Goal: Task Accomplishment & Management: Complete application form

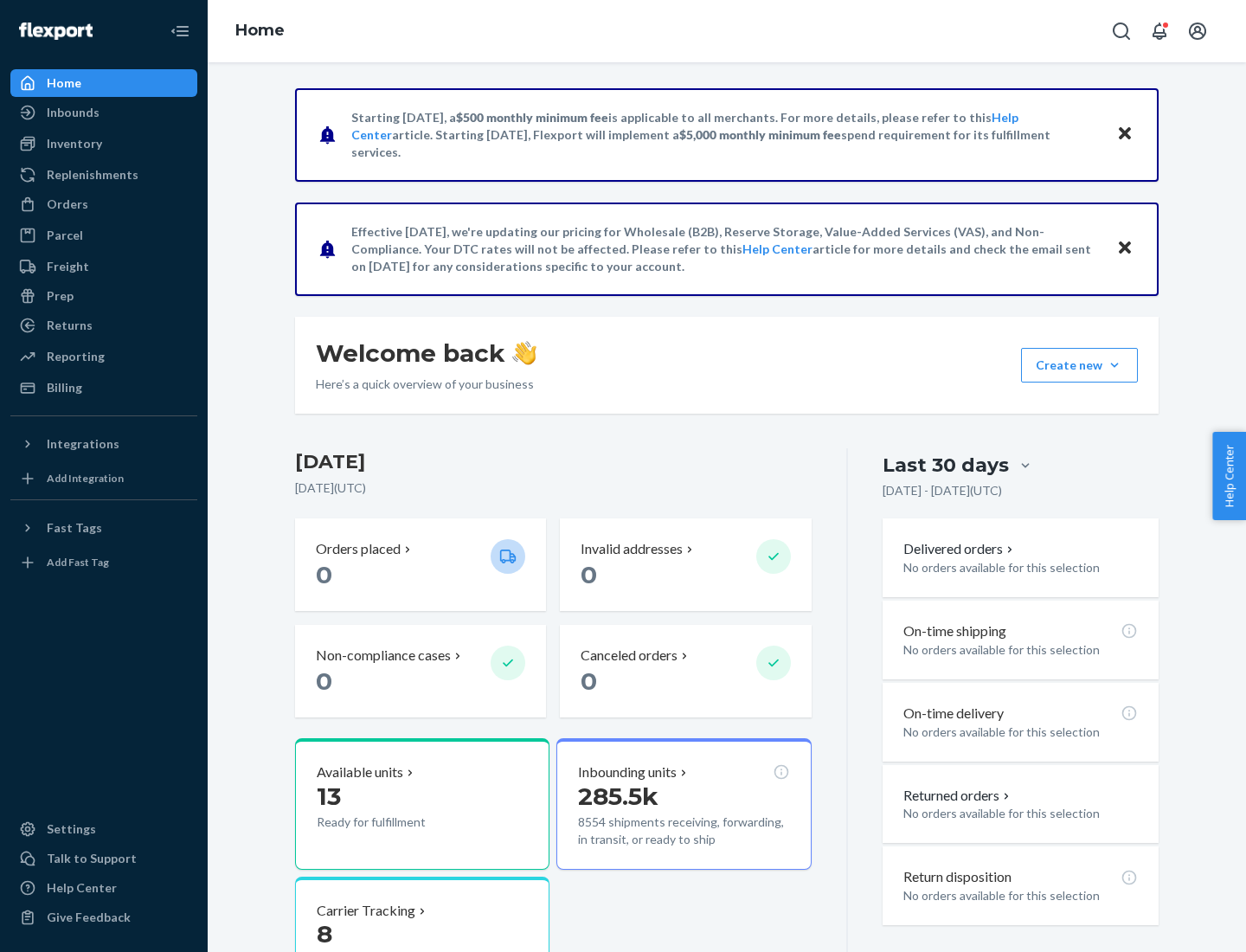
click at [1114, 365] on button "Create new Create new inbound Create new order Create new product" at bounding box center [1080, 365] width 117 height 35
click at [104, 112] on div "Inbounds" at bounding box center [104, 111] width 183 height 24
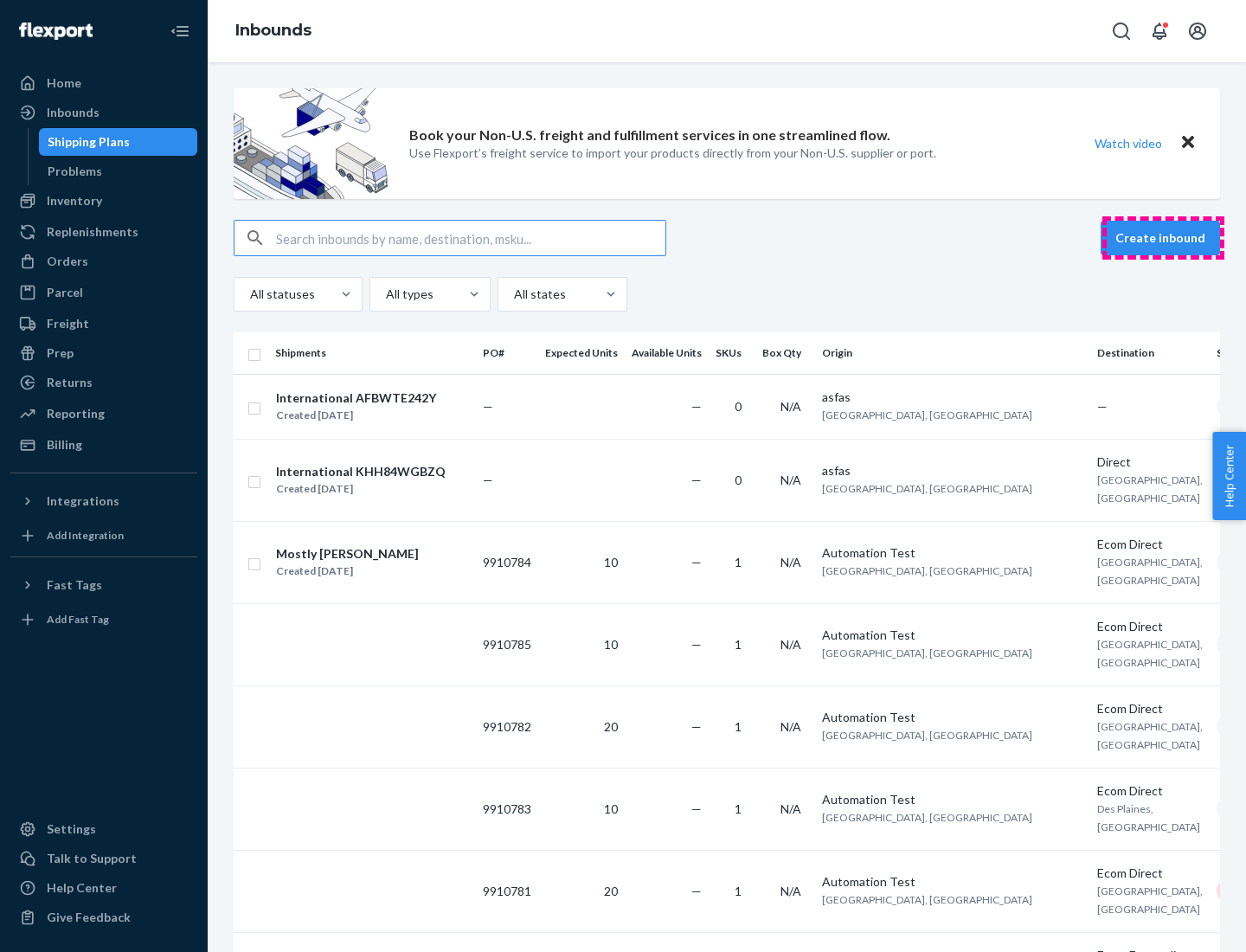
click at [1163, 238] on button "Create inbound" at bounding box center [1160, 238] width 119 height 35
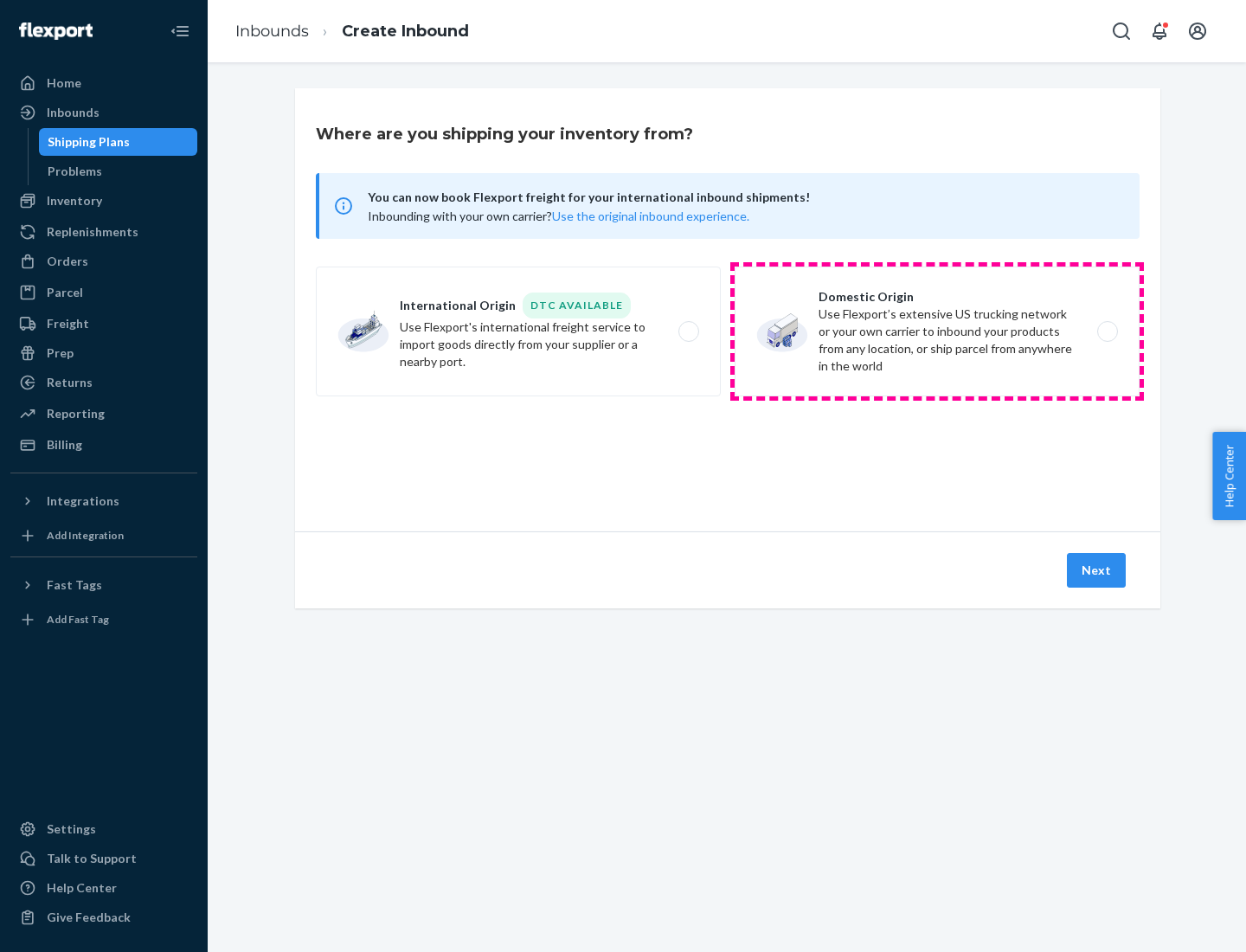
click at [938, 331] on label "Domestic Origin Use Flexport’s extensive US trucking network or your own carrie…" at bounding box center [938, 330] width 405 height 130
click at [1107, 331] on input "Domestic Origin Use Flexport’s extensive US trucking network or your own carrie…" at bounding box center [1112, 332] width 12 height 12
radio input "true"
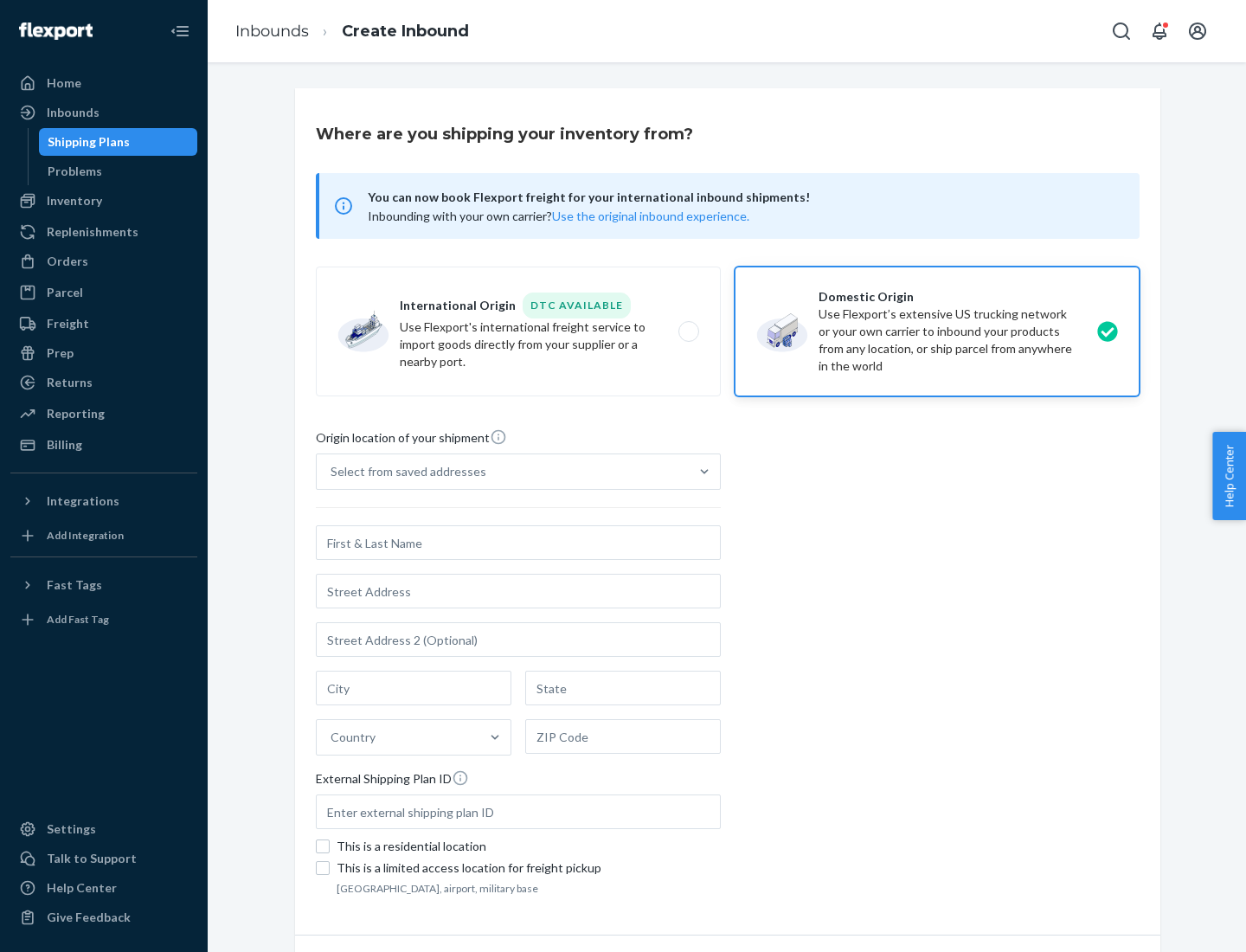
click at [404, 472] on div "Select from saved addresses" at bounding box center [408, 472] width 156 height 17
click at [332, 472] on input "Select from saved addresses" at bounding box center [331, 472] width 2 height 17
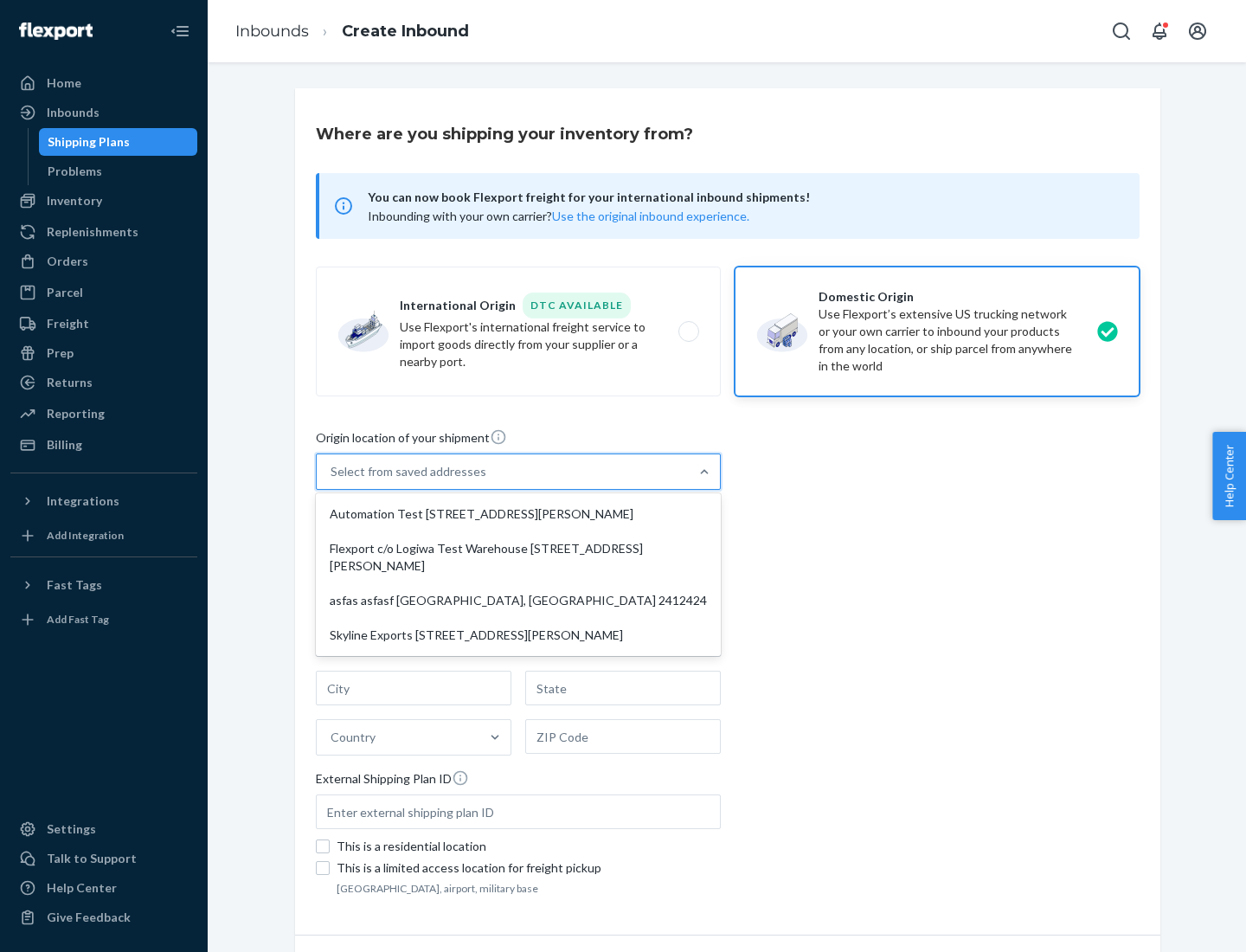
scroll to position [7, 0]
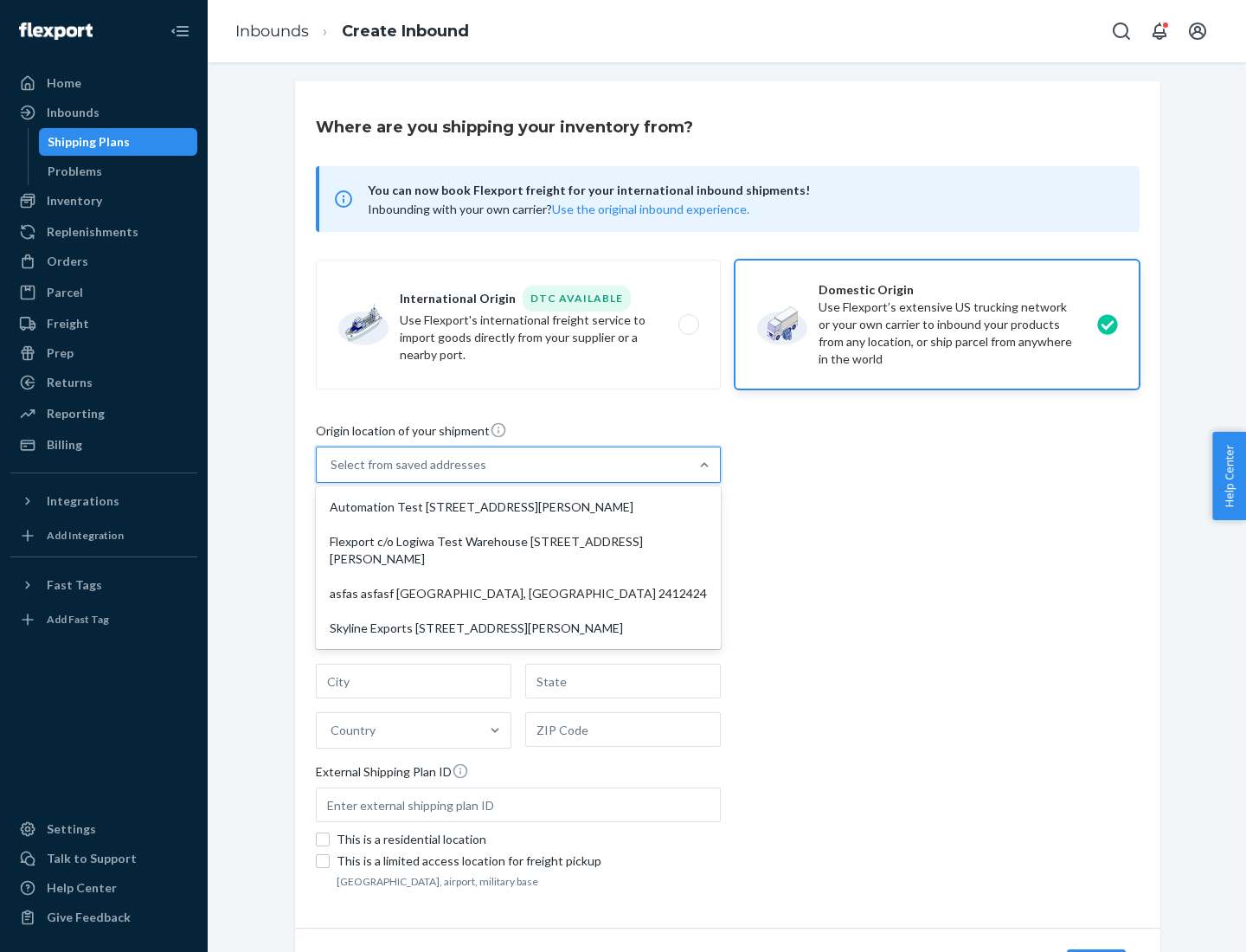
click at [519, 507] on div "Automation Test [STREET_ADDRESS][PERSON_NAME]" at bounding box center [518, 507] width 398 height 35
click at [332, 474] on input "option Automation Test [STREET_ADDRESS][PERSON_NAME] focused, 1 of 4. 4 results…" at bounding box center [331, 465] width 2 height 17
type input "Automation Test"
type input "9th Floor"
type input "[GEOGRAPHIC_DATA]"
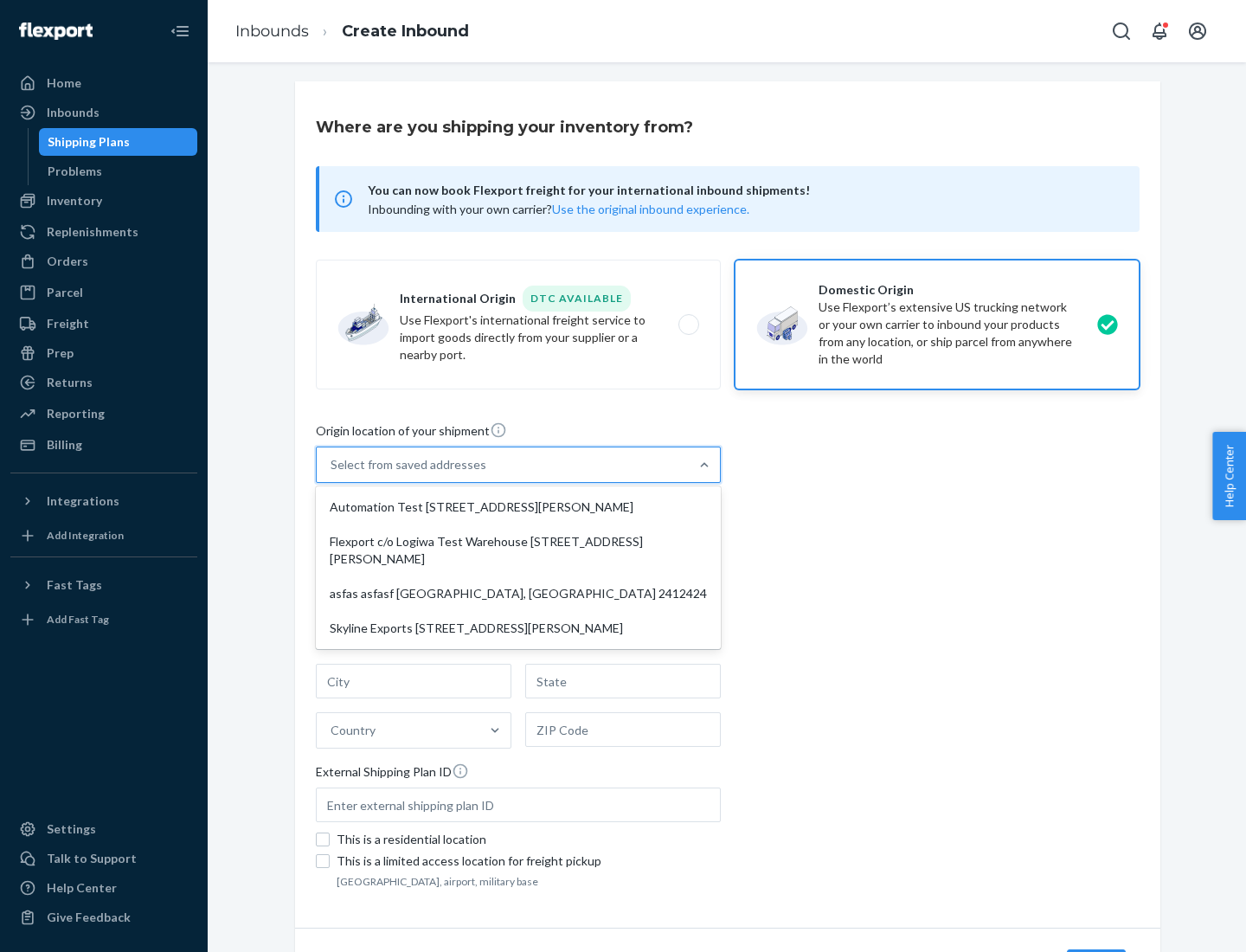
type input "CA"
type input "94104"
type input "[STREET_ADDRESS][PERSON_NAME]"
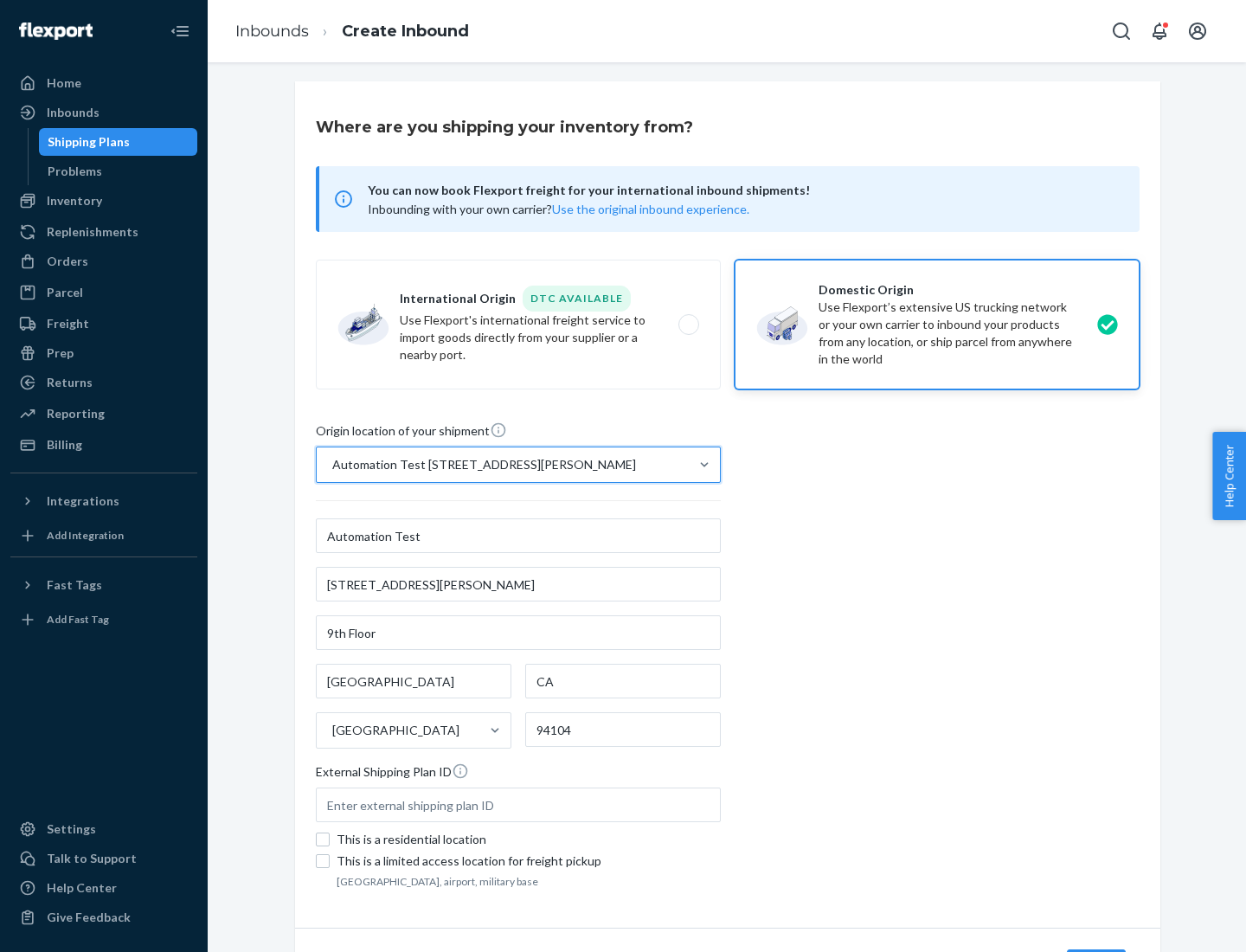
scroll to position [101, 0]
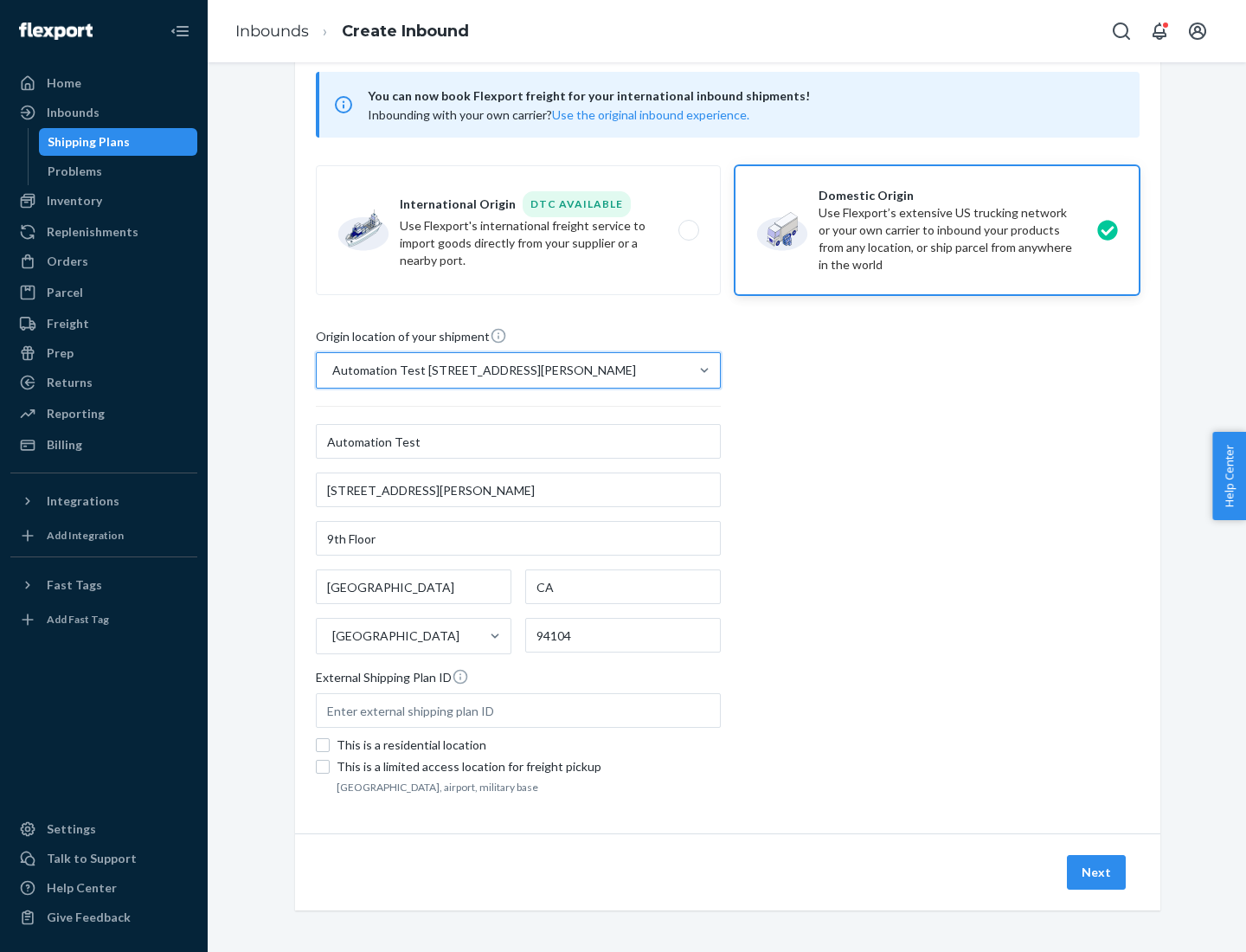
click at [1097, 872] on button "Next" at bounding box center [1096, 872] width 59 height 35
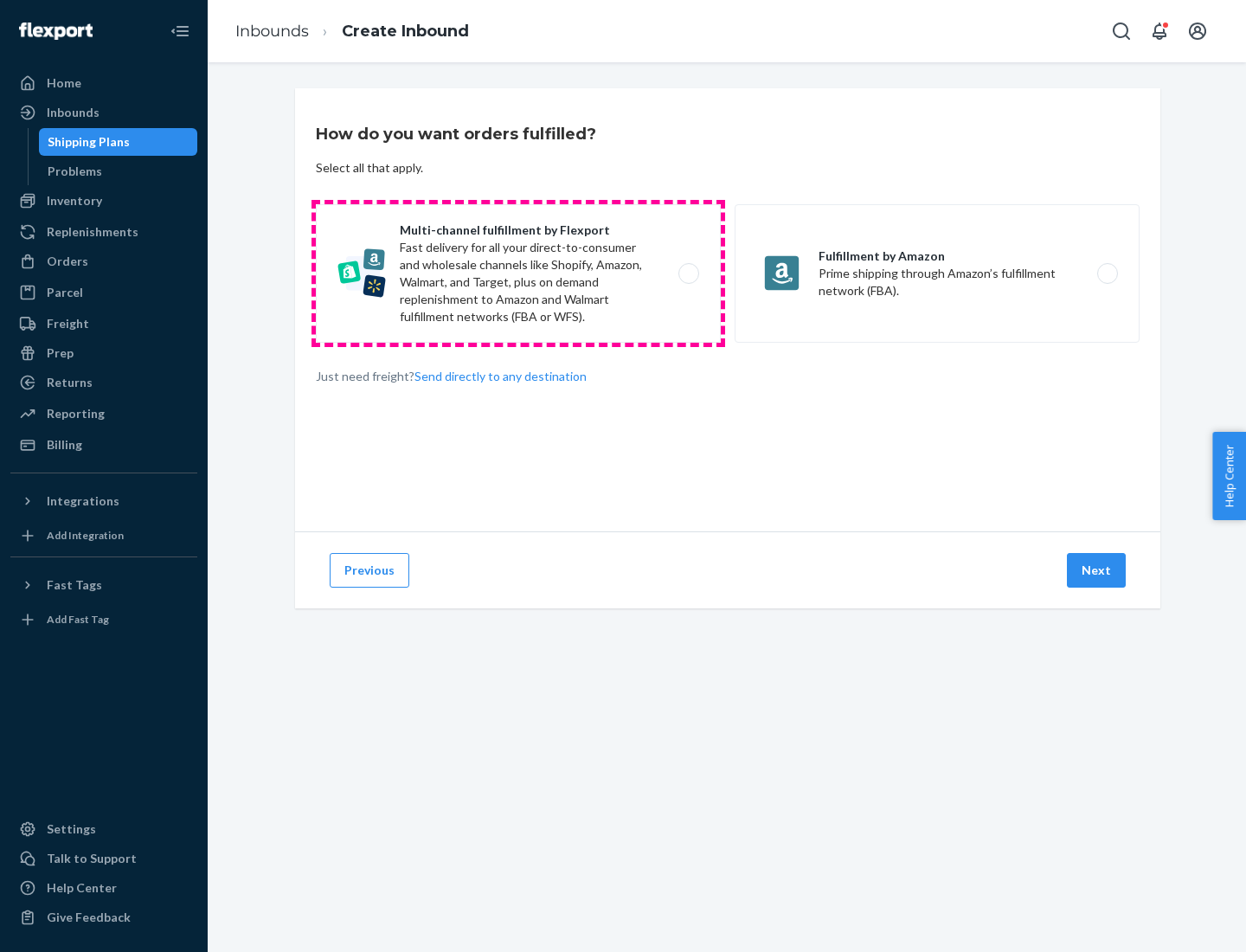
click at [519, 274] on label "Multi-channel fulfillment by Flexport Fast delivery for all your direct-to-cons…" at bounding box center [519, 274] width 405 height 138
click at [688, 274] on input "Multi-channel fulfillment by Flexport Fast delivery for all your direct-to-cons…" at bounding box center [694, 274] width 12 height 12
radio input "true"
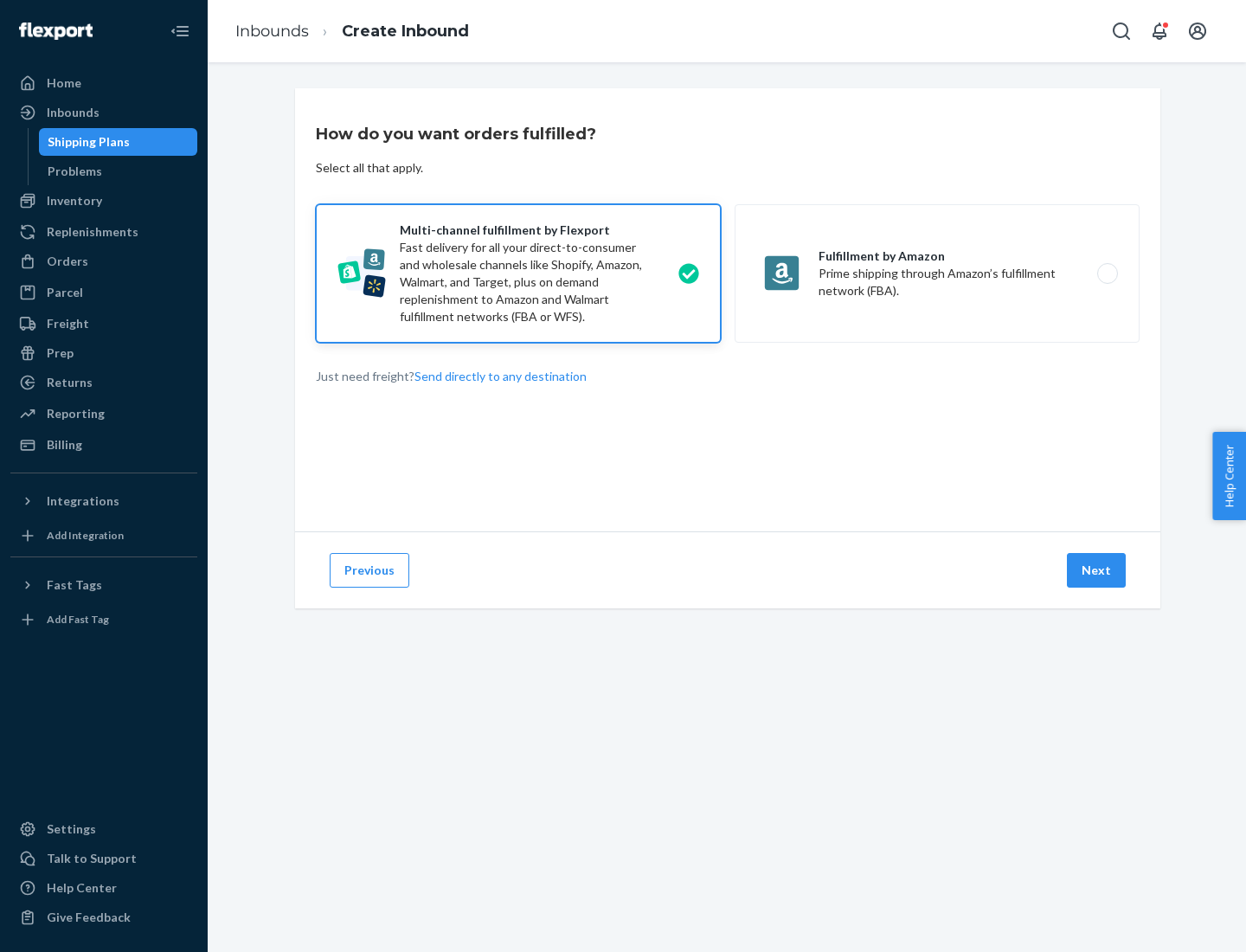
click at [1097, 571] on button "Next" at bounding box center [1096, 571] width 59 height 35
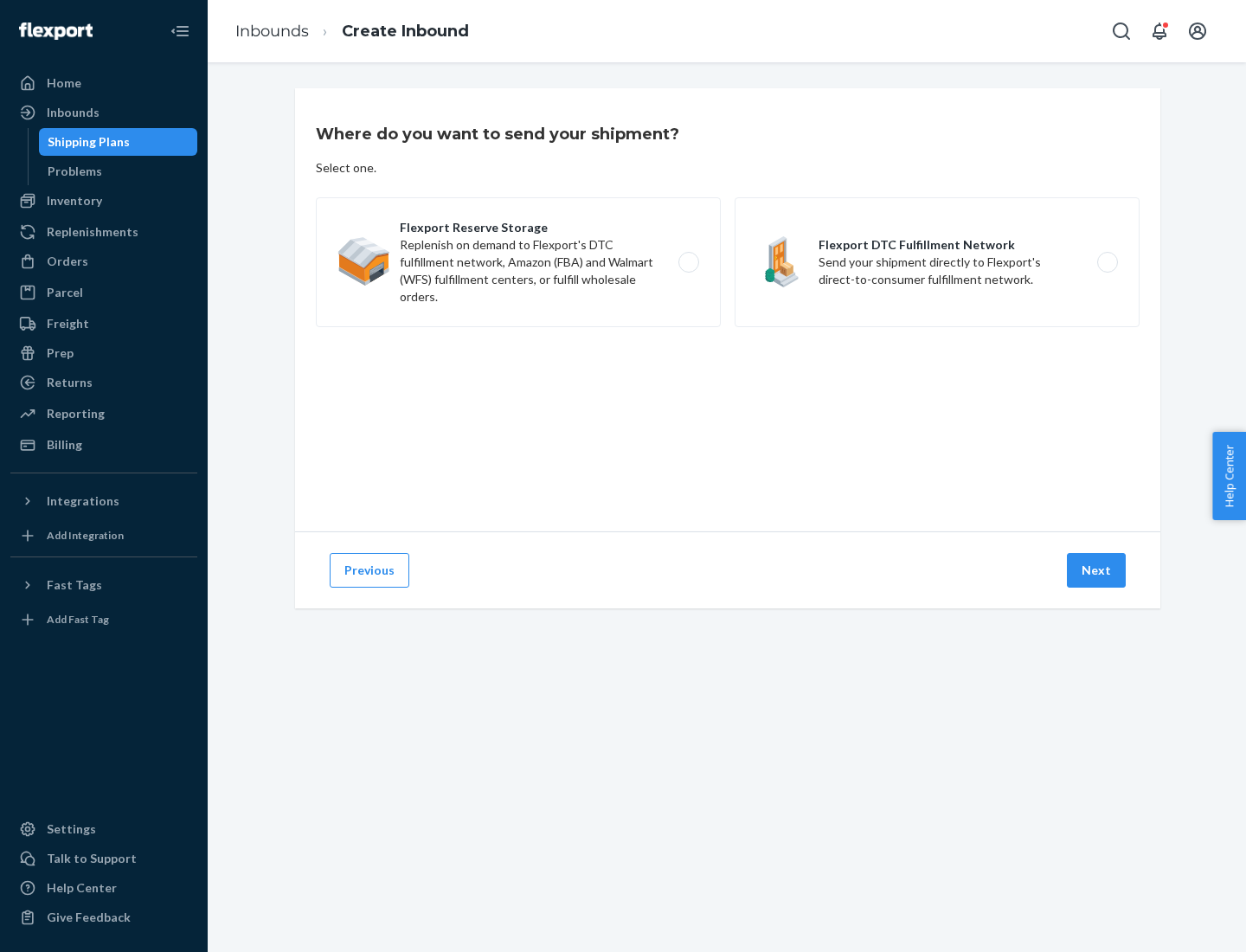
click at [938, 262] on label "Flexport DTC Fulfillment Network Send your shipment directly to Flexport's dire…" at bounding box center [938, 261] width 405 height 130
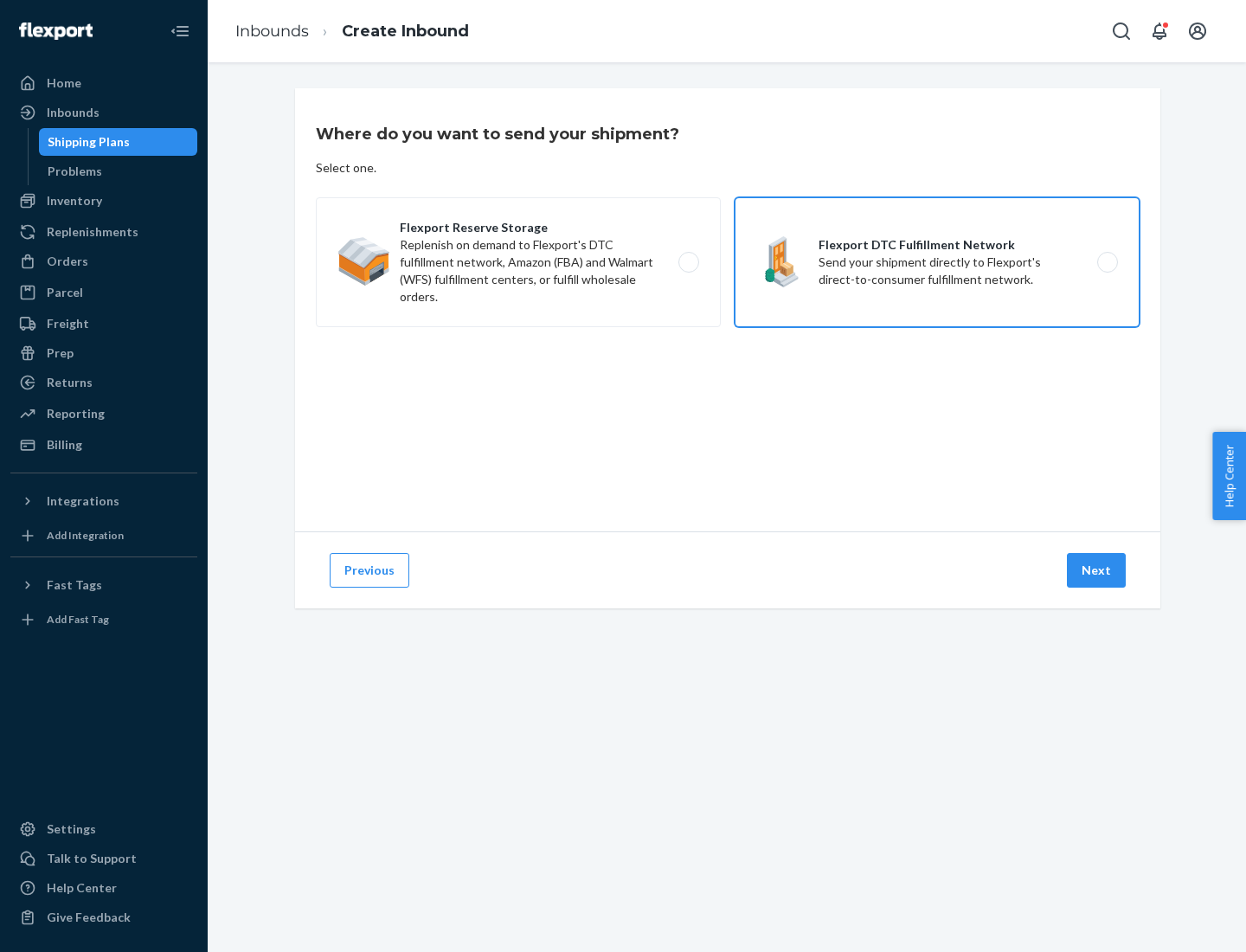
click at [1107, 262] on input "Flexport DTC Fulfillment Network Send your shipment directly to Flexport's dire…" at bounding box center [1112, 263] width 12 height 12
radio input "true"
click at [1097, 571] on button "Next" at bounding box center [1096, 571] width 59 height 35
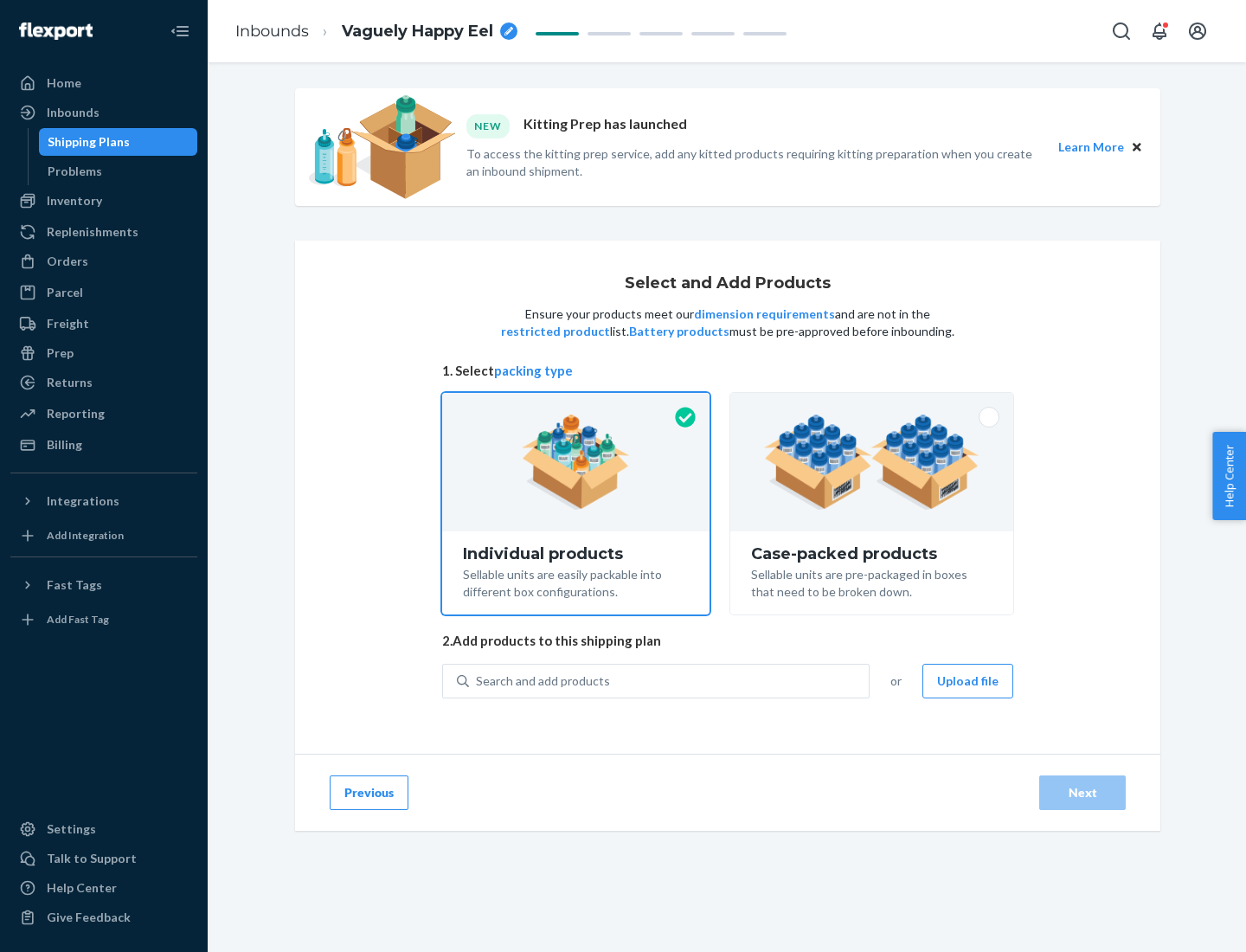
click at [872, 462] on img at bounding box center [871, 462] width 215 height 95
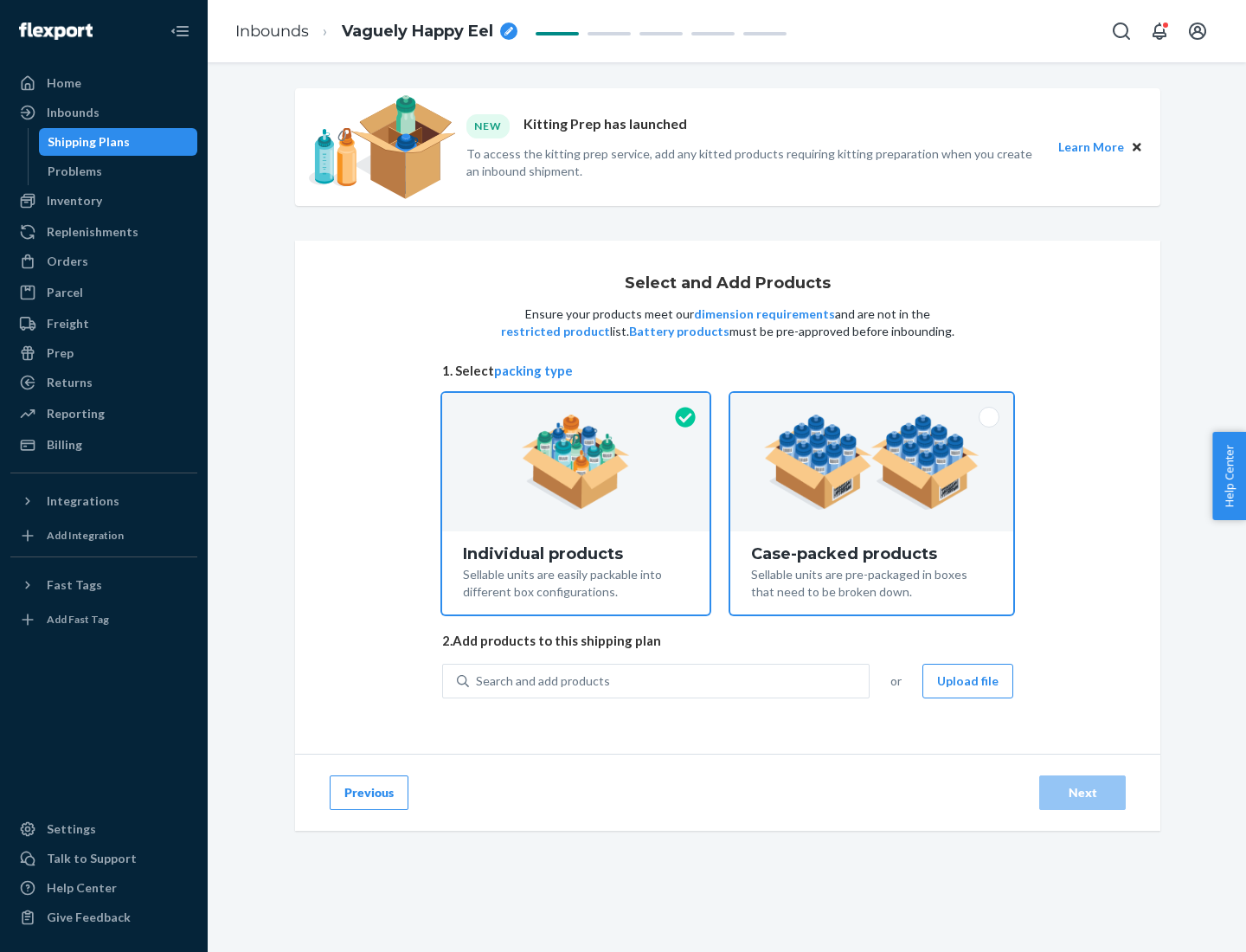
click at [872, 404] on input "Case-packed products Sellable units are pre-packaged in boxes that need to be b…" at bounding box center [872, 399] width 12 height 12
radio input "true"
radio input "false"
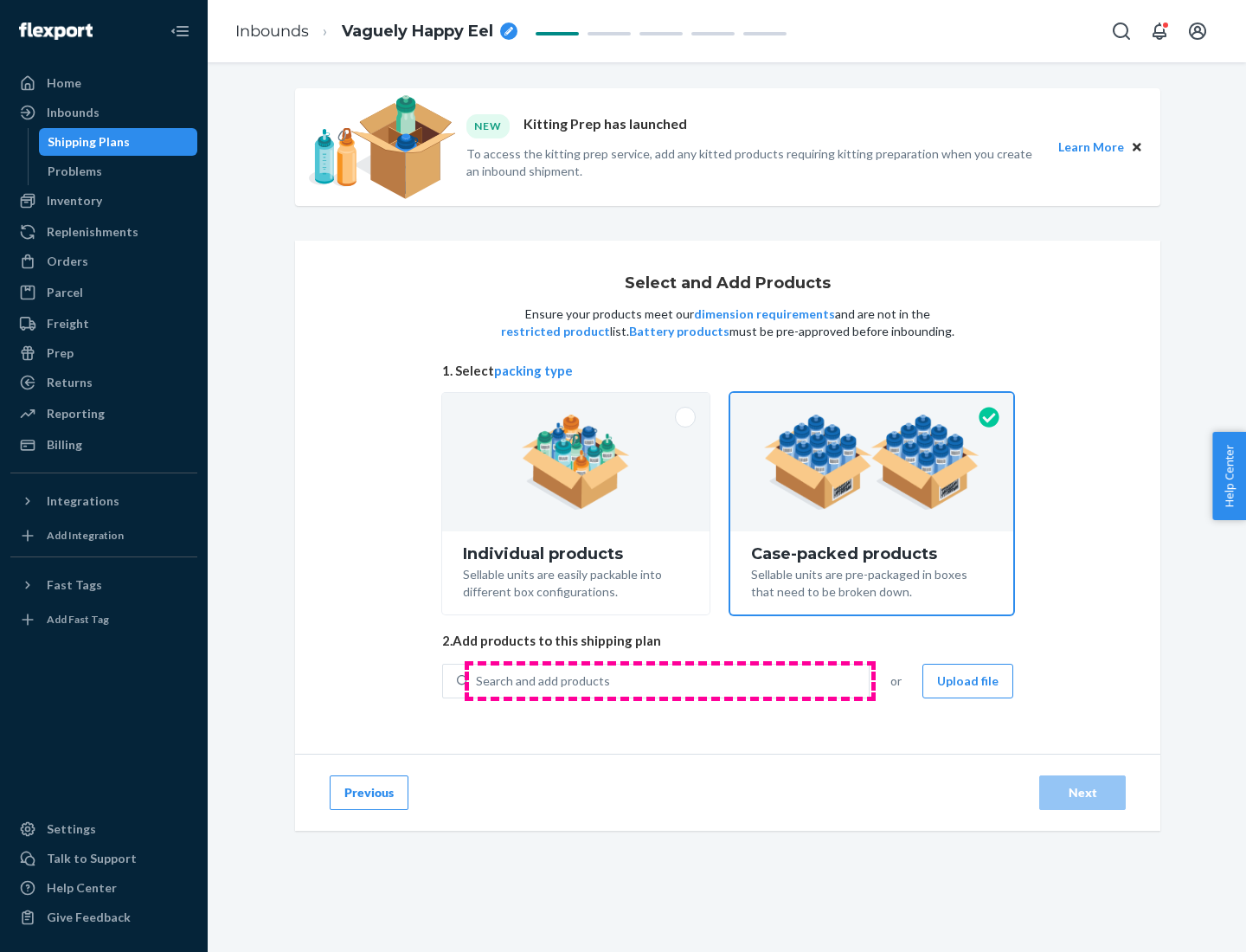
click at [670, 680] on div "Search and add products" at bounding box center [669, 681] width 400 height 31
click at [477, 680] on input "Search and add products" at bounding box center [476, 681] width 2 height 17
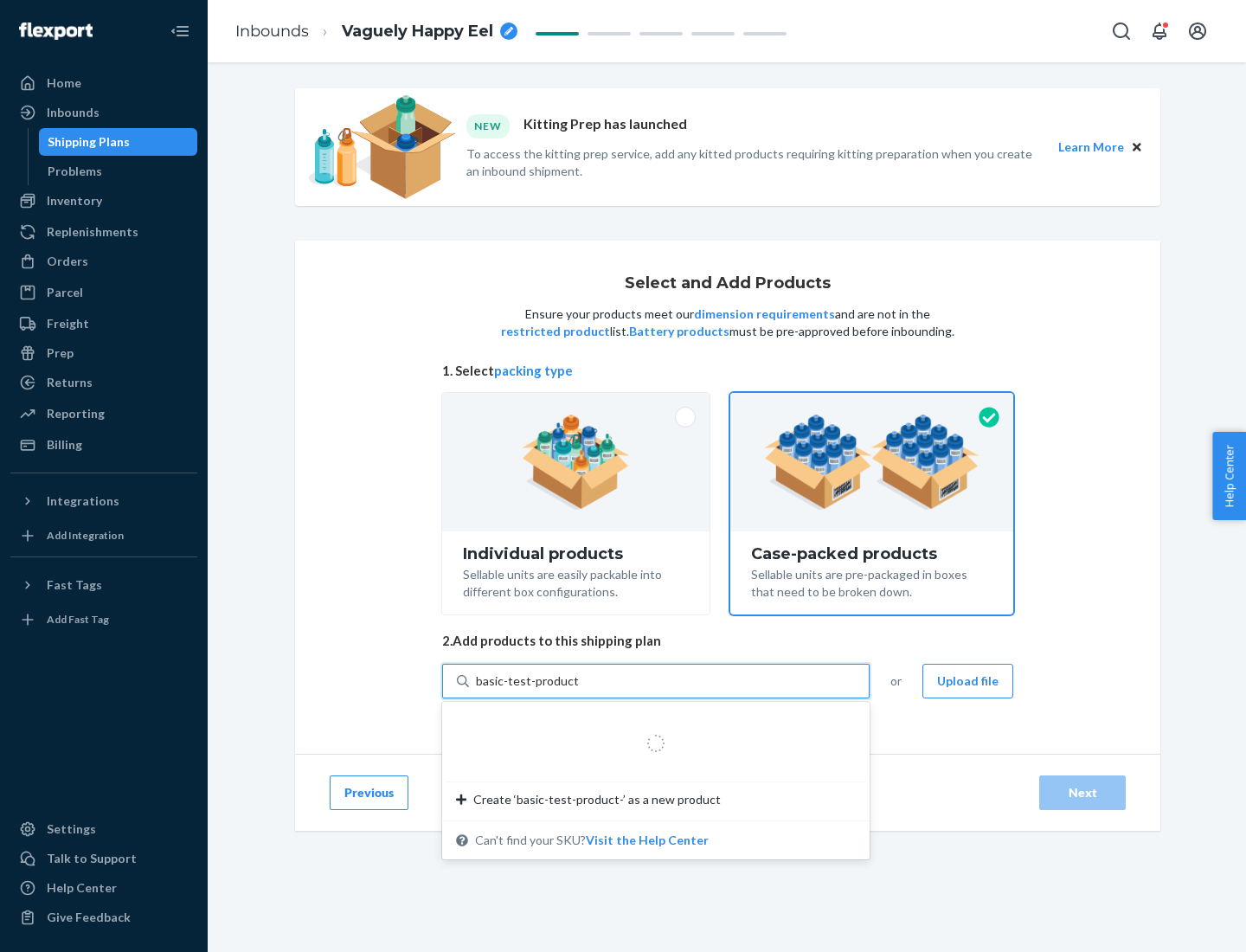
type input "basic-test-product-1"
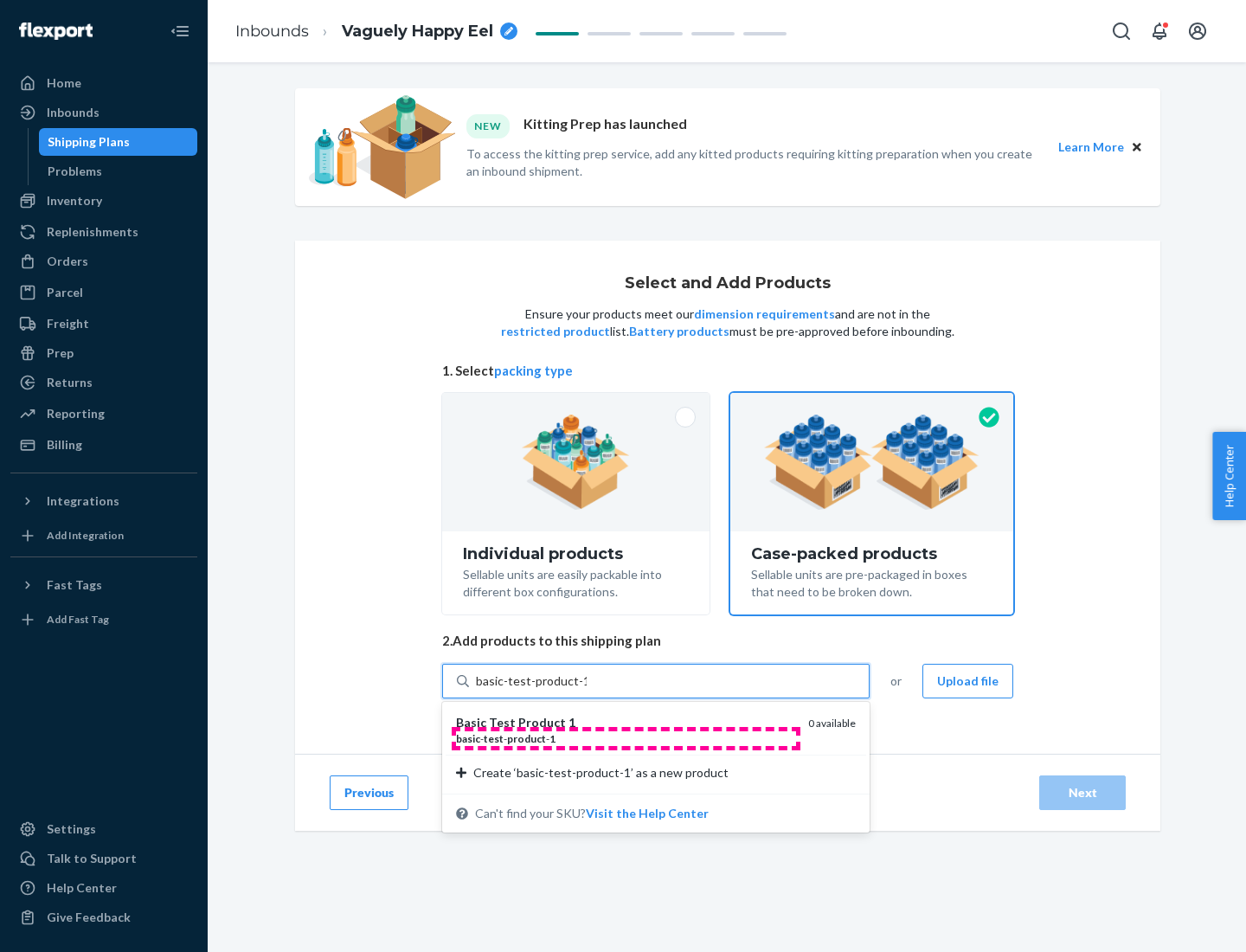
click at [625, 738] on div "basic - test - product - 1" at bounding box center [625, 738] width 338 height 14
click at [587, 690] on input "basic-test-product-1" at bounding box center [530, 681] width 110 height 17
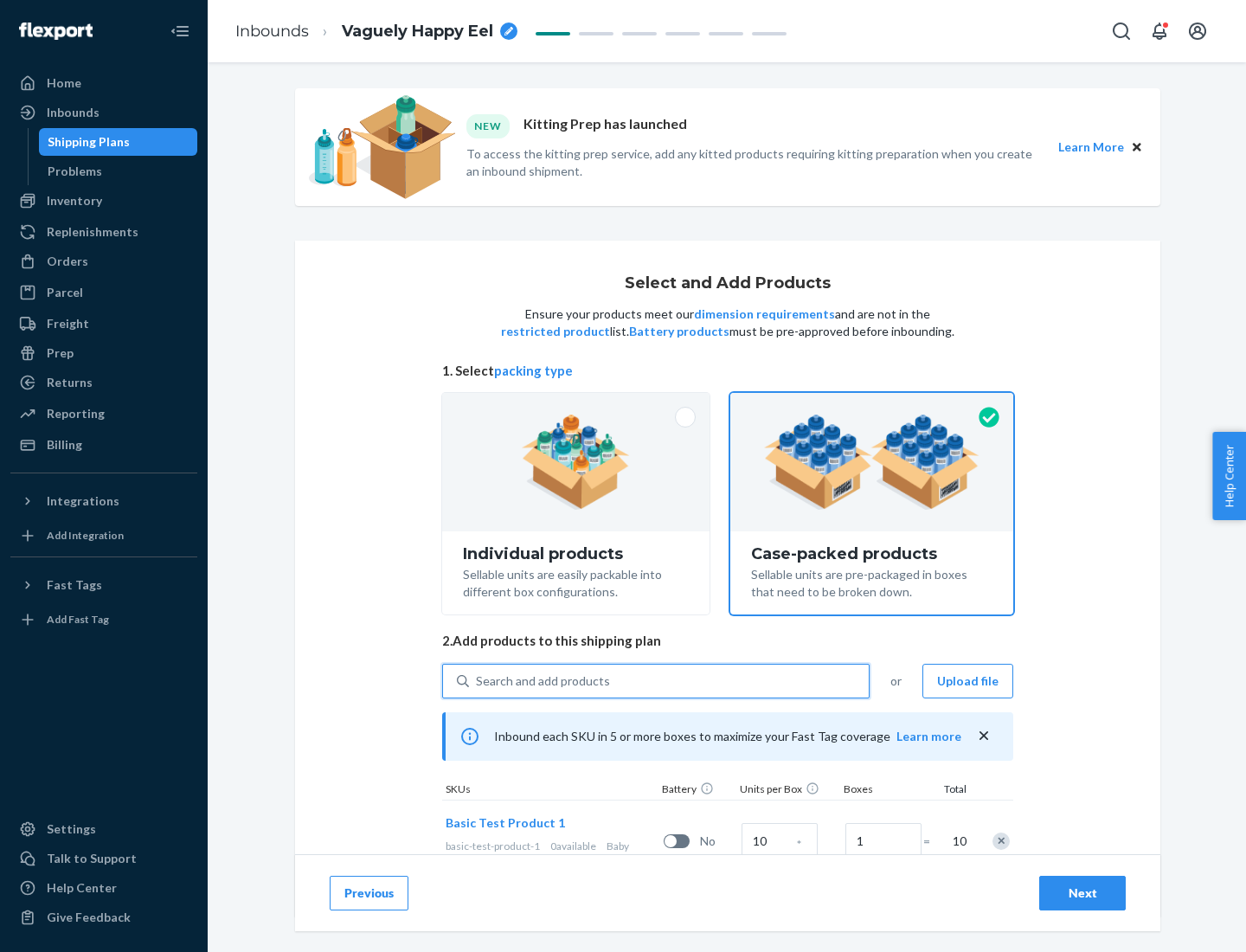
scroll to position [62, 0]
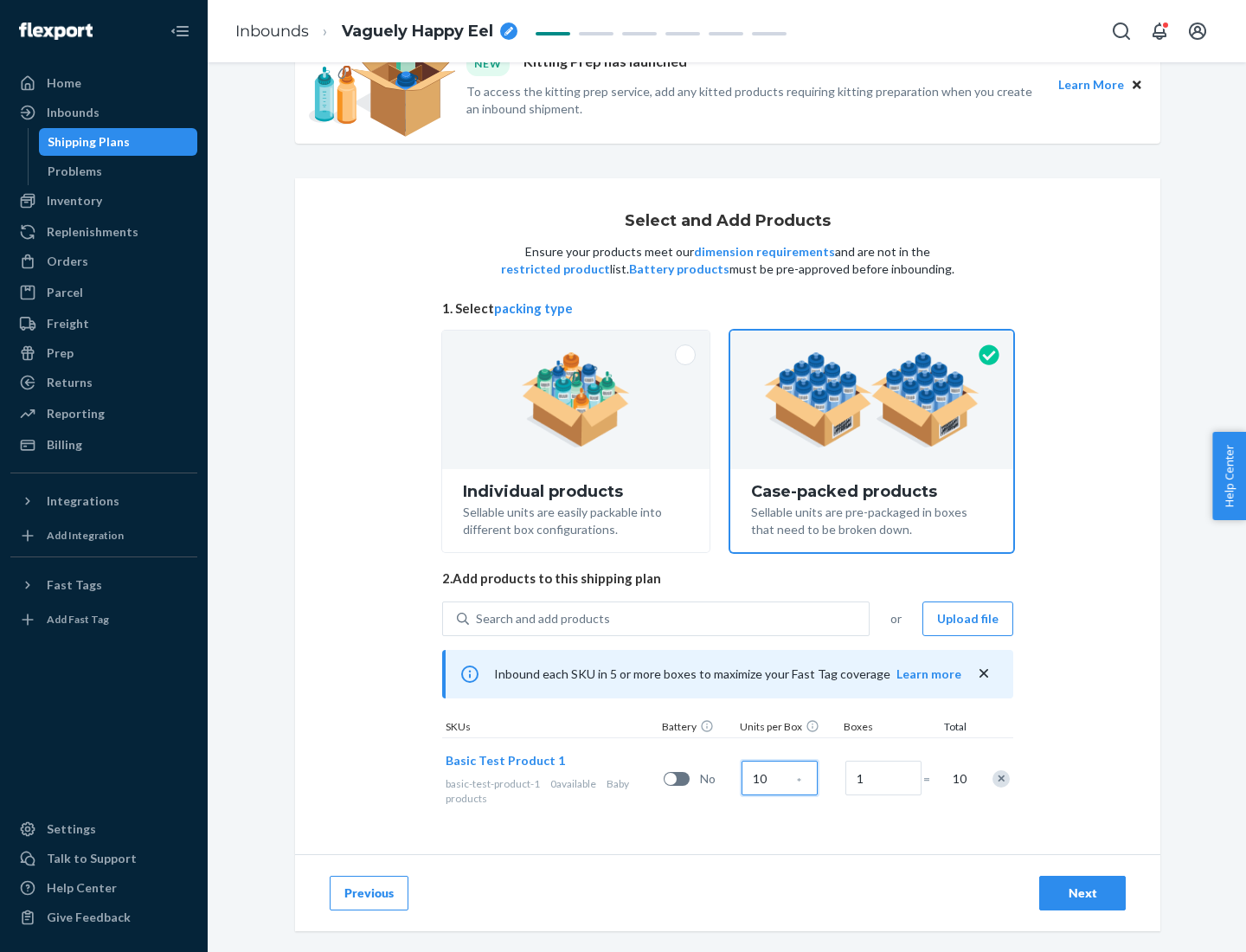
type input "10"
type input "7"
click at [1083, 893] on div "Next" at bounding box center [1082, 893] width 57 height 17
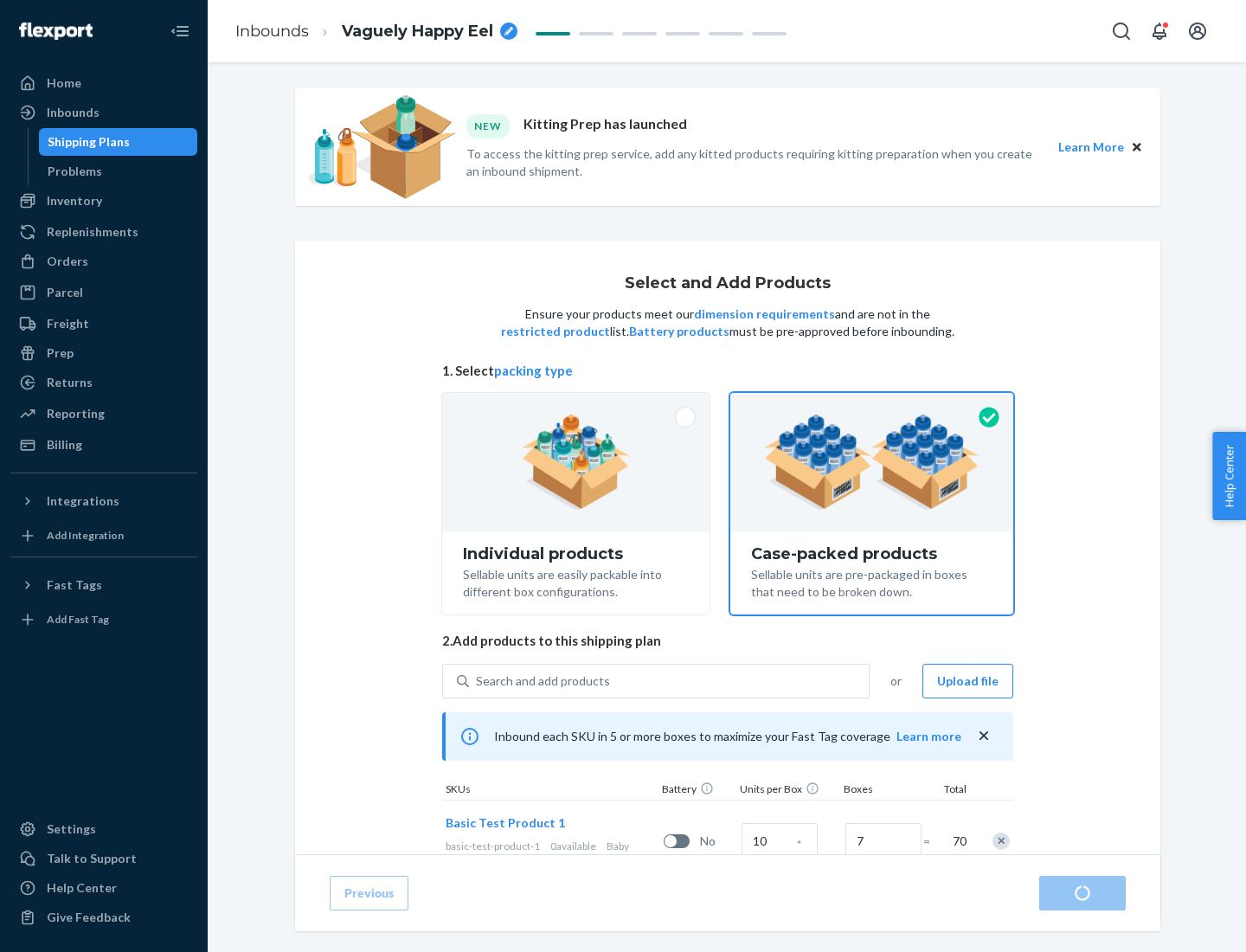
radio input "true"
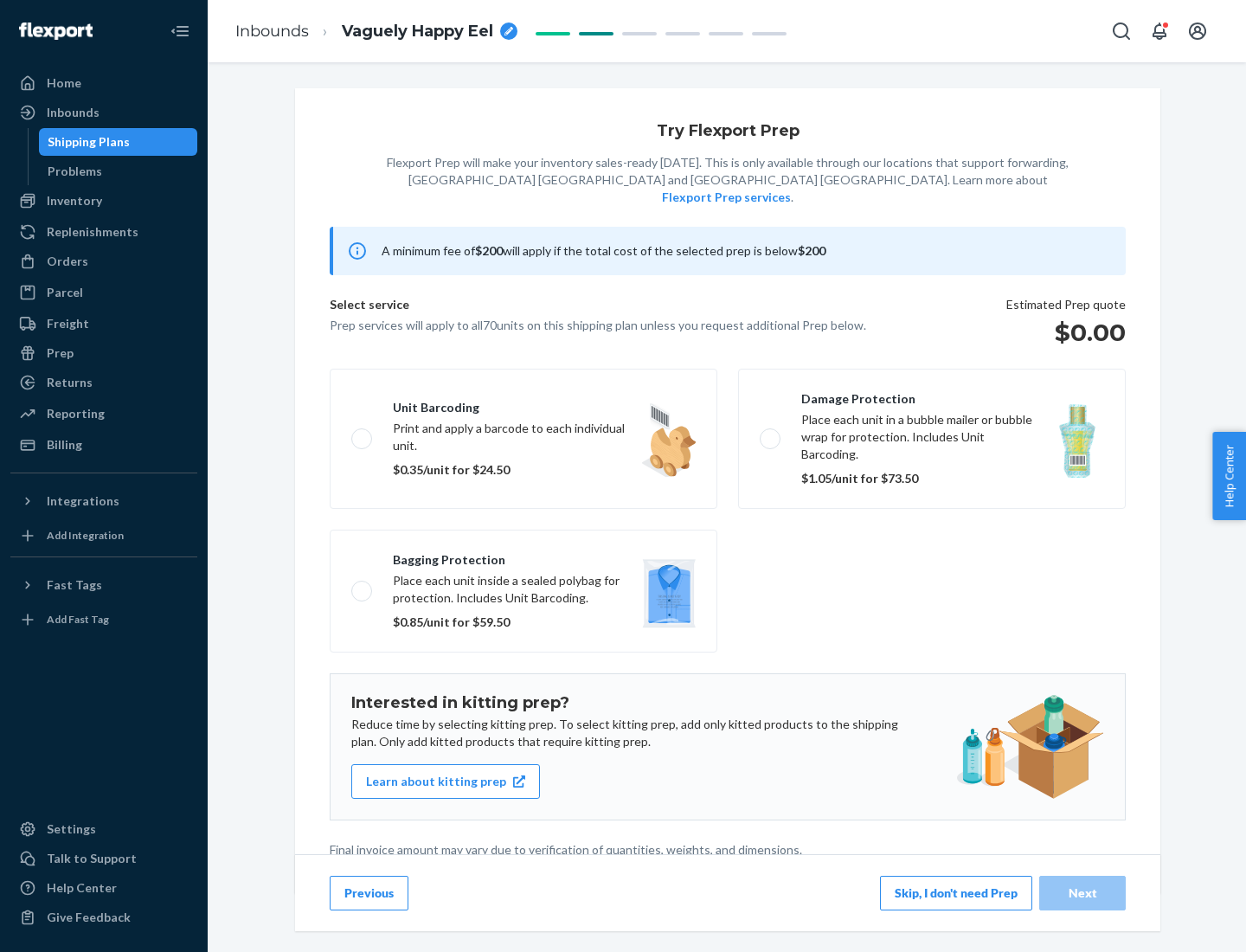
scroll to position [5, 0]
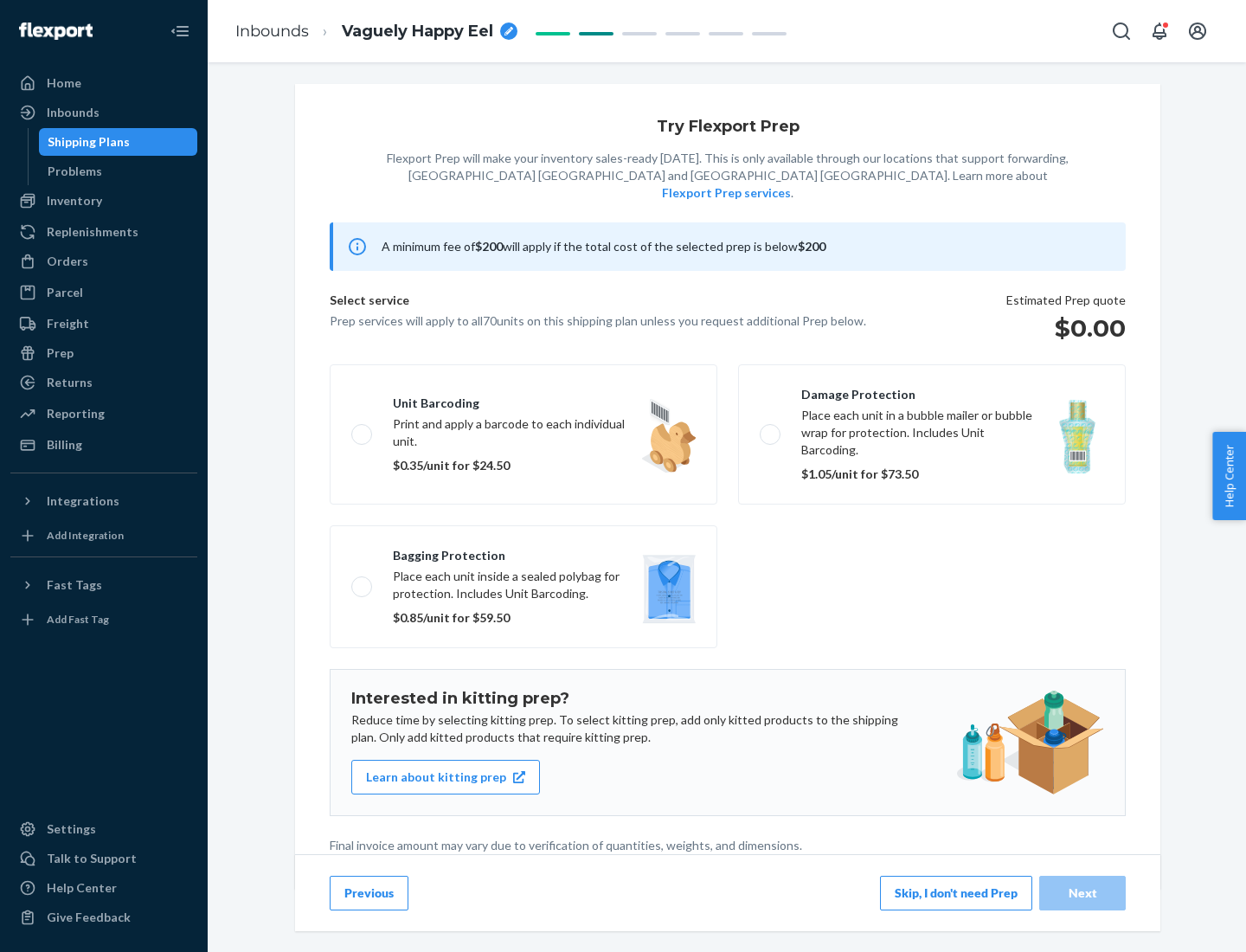
click at [524, 551] on label "Bagging protection Place each unit inside a sealed polybag for protection. Incl…" at bounding box center [524, 587] width 388 height 123
click at [362, 580] on input "Bagging protection Place each unit inside a sealed polybag for protection. Incl…" at bounding box center [357, 586] width 12 height 12
checkbox input "true"
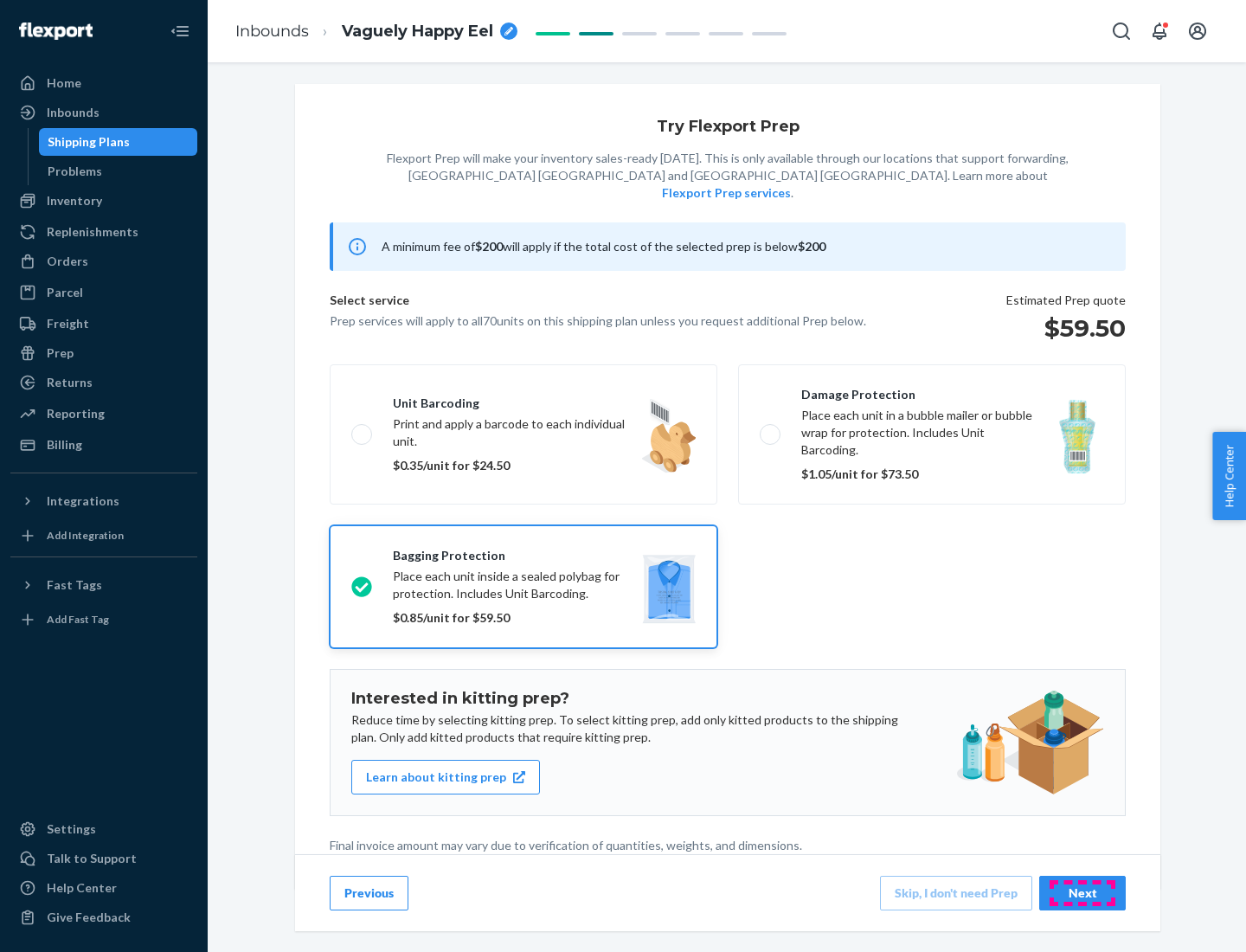
click at [1083, 892] on div "Next" at bounding box center [1082, 893] width 57 height 17
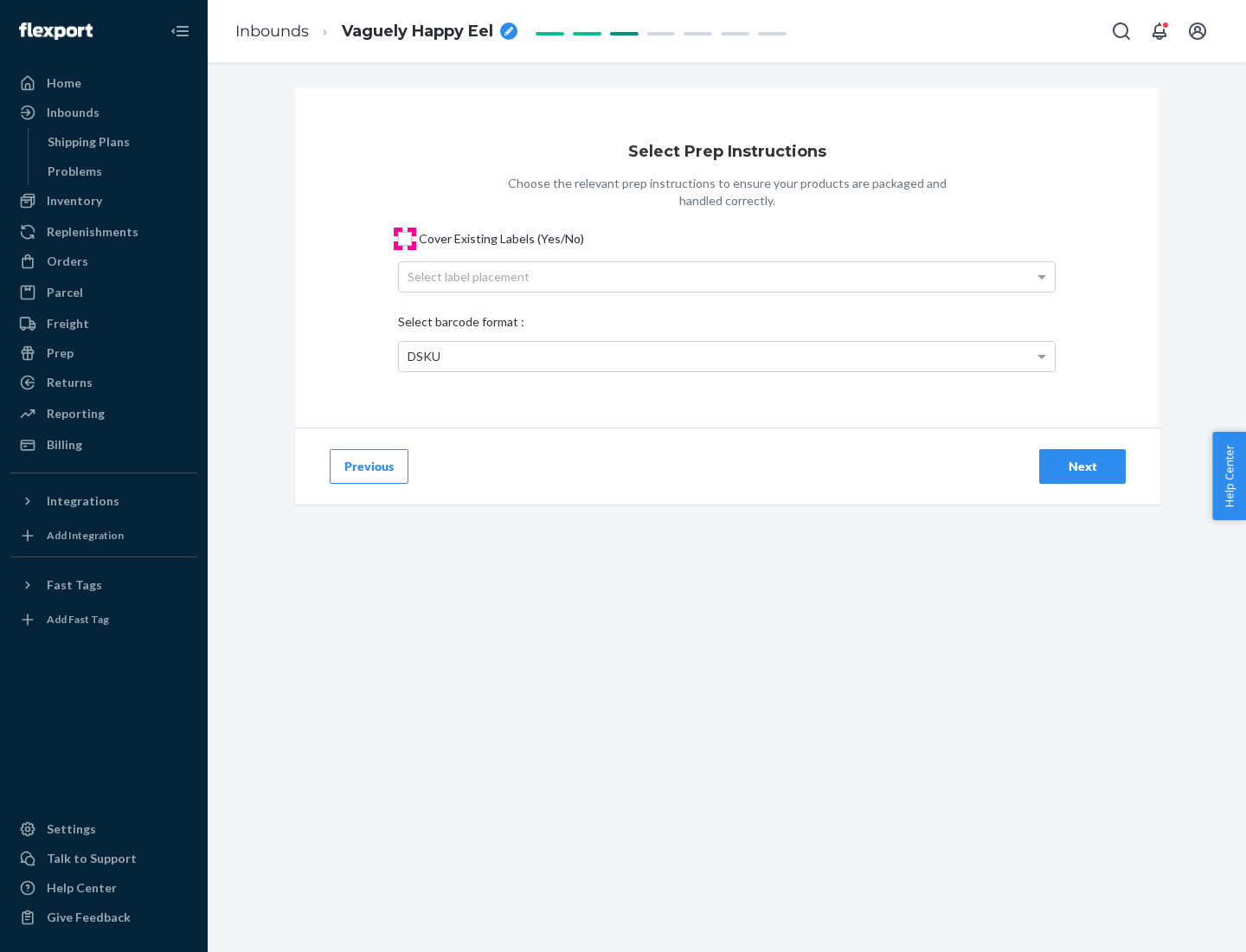
click at [405, 238] on input "Cover Existing Labels (Yes/No)" at bounding box center [404, 238] width 13 height 13
checkbox input "true"
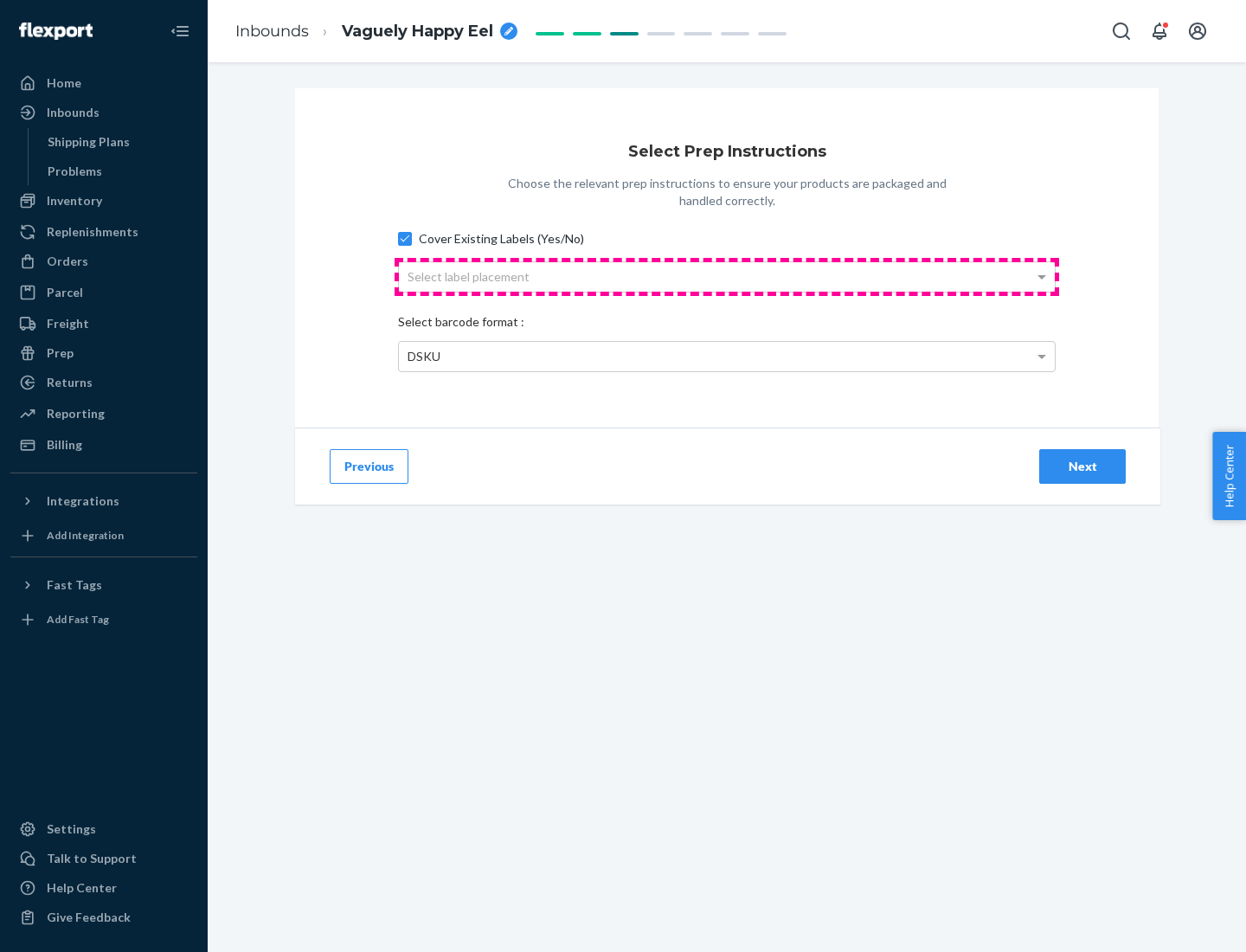
click at [727, 276] on div "Select label placement" at bounding box center [726, 277] width 656 height 30
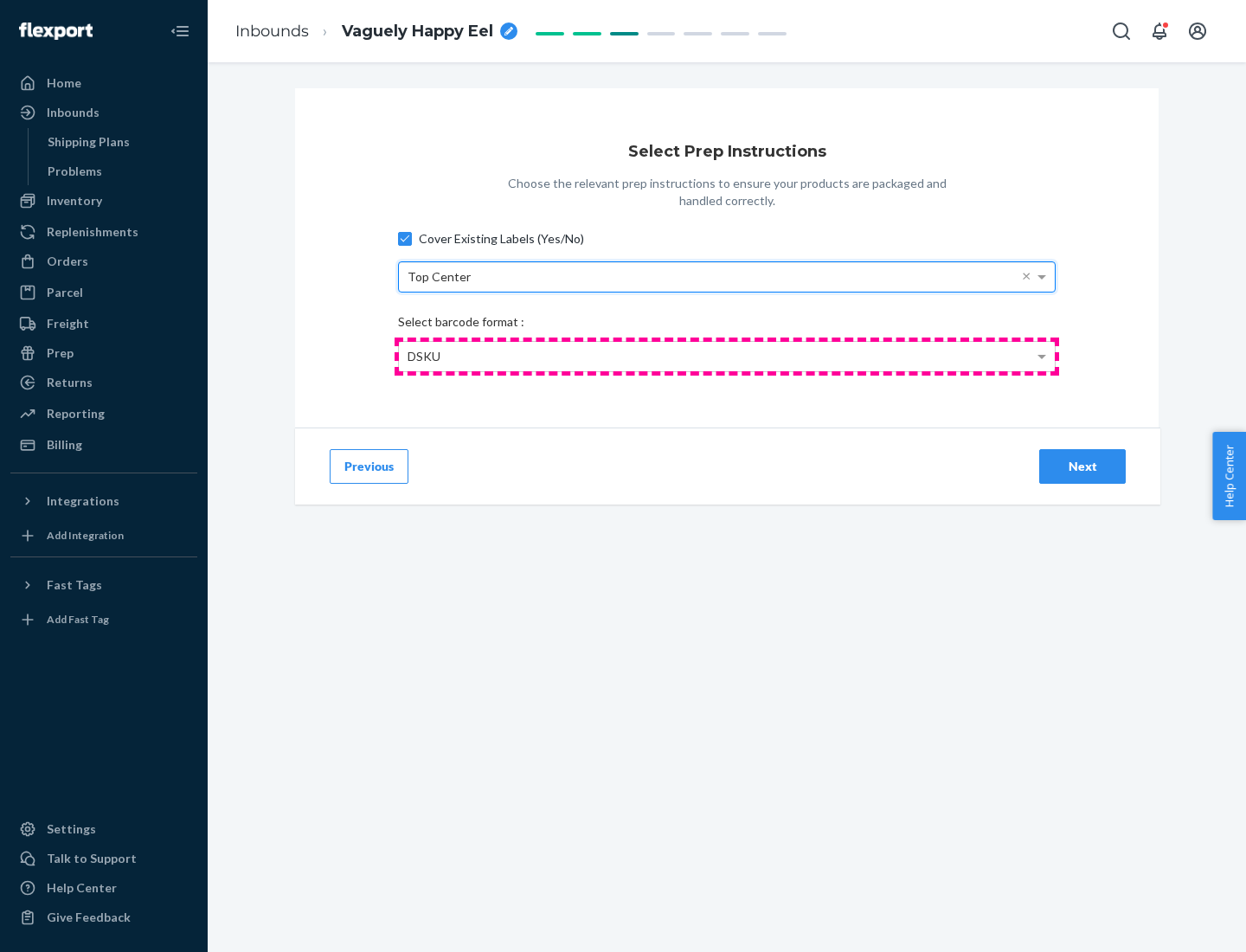
click at [727, 355] on div "DSKU" at bounding box center [726, 356] width 656 height 30
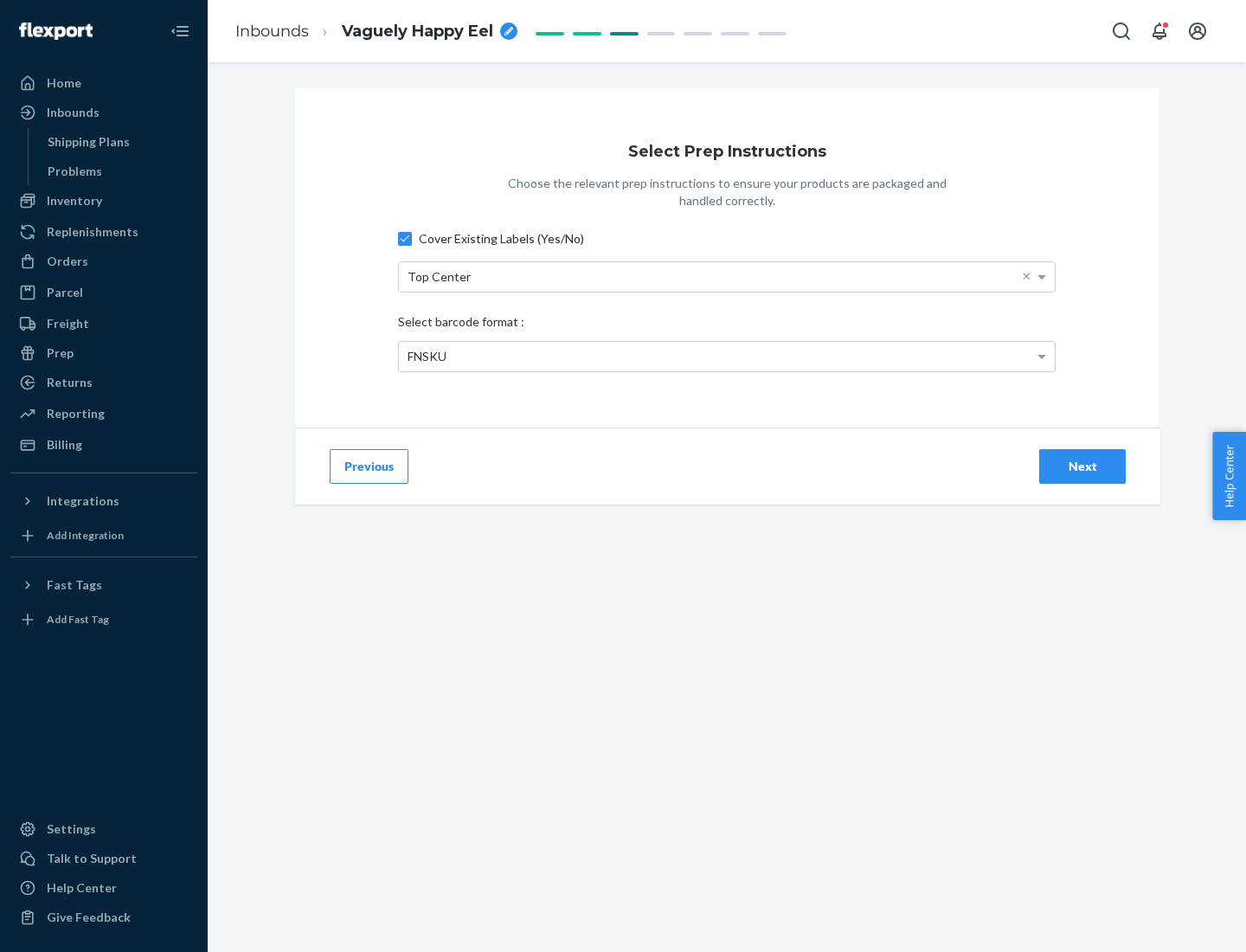
click at [1083, 466] on div "Next" at bounding box center [1082, 467] width 57 height 17
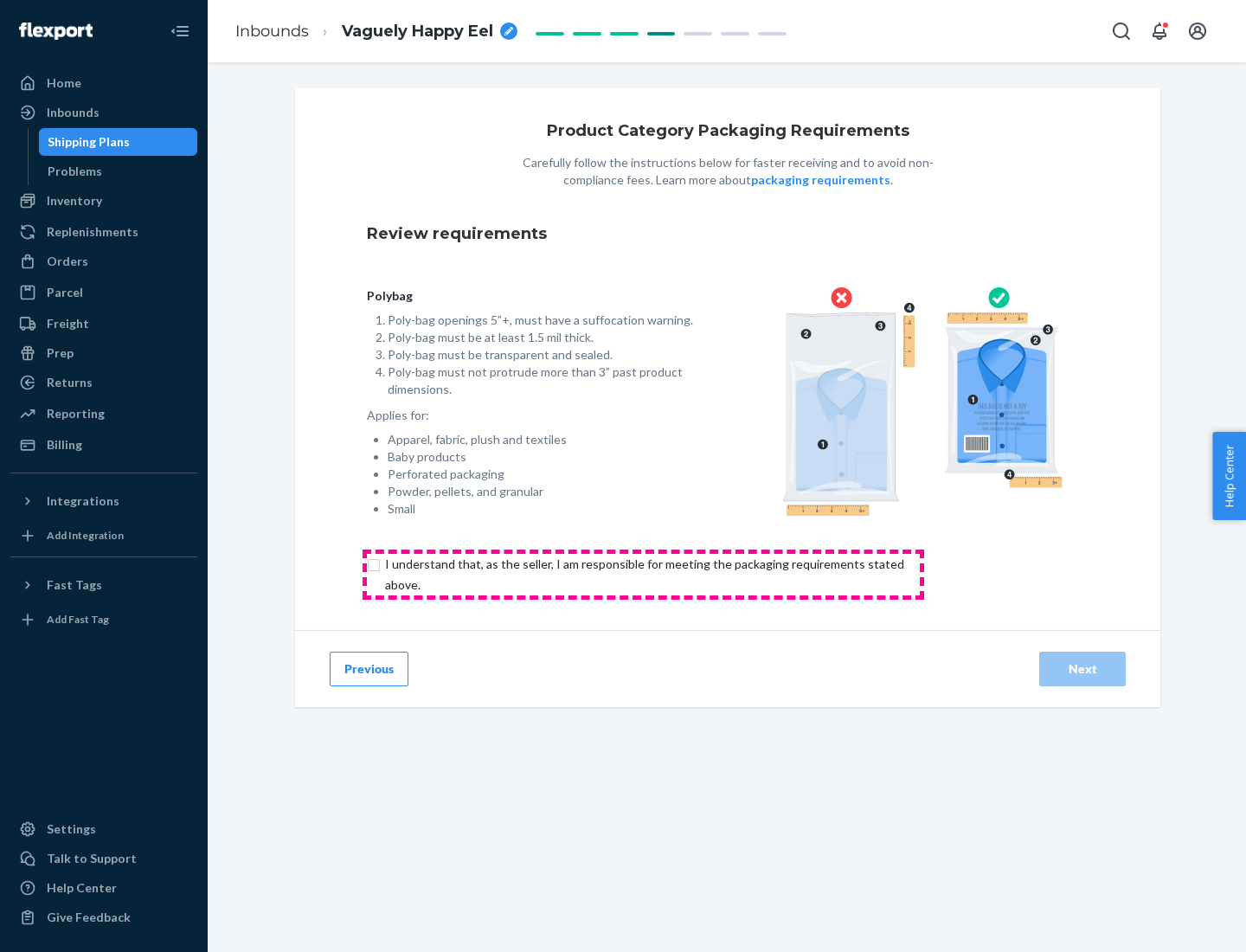
click at [643, 574] on input "checkbox" at bounding box center [654, 574] width 575 height 41
checkbox input "true"
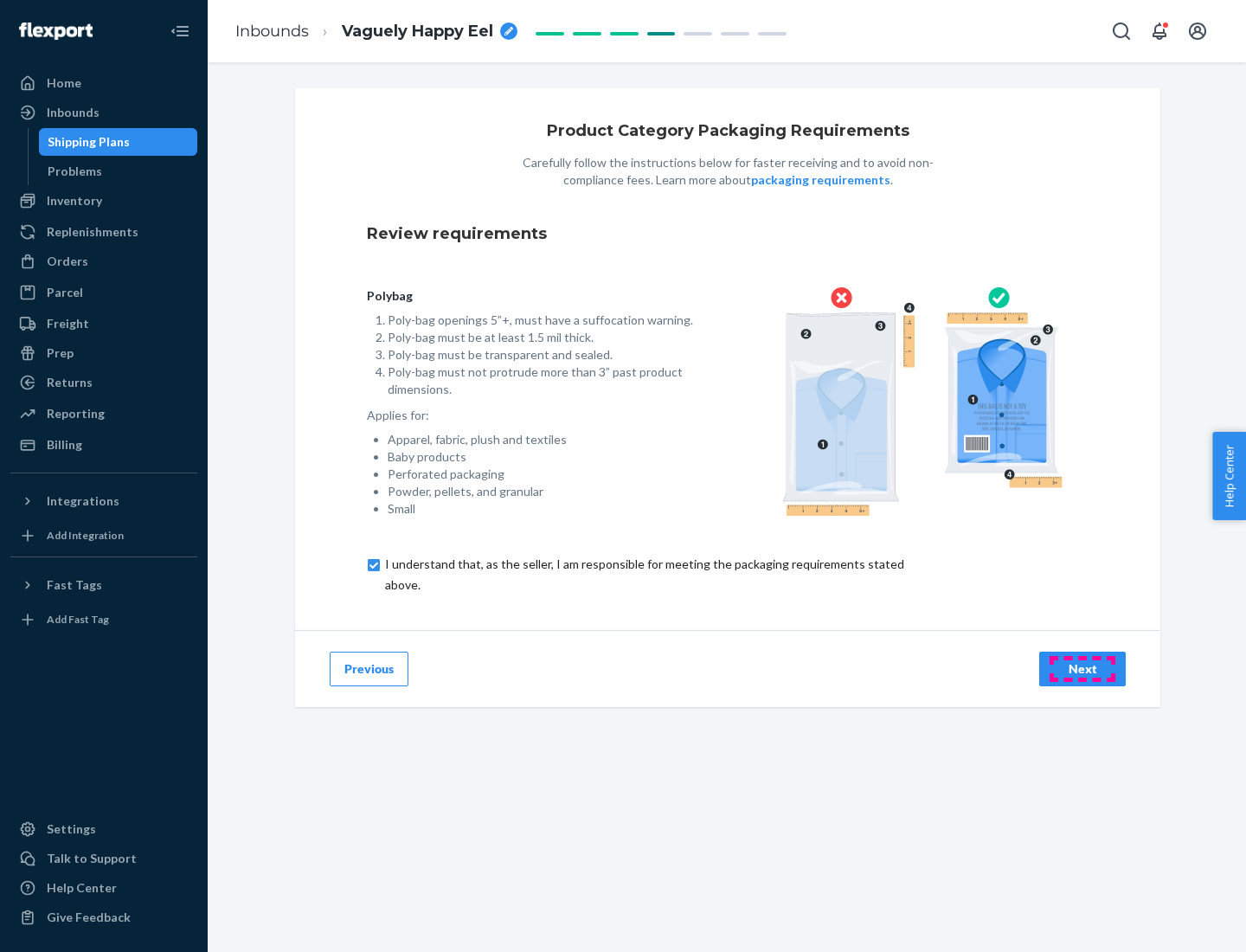
click at [1083, 668] on div "Next" at bounding box center [1082, 669] width 57 height 17
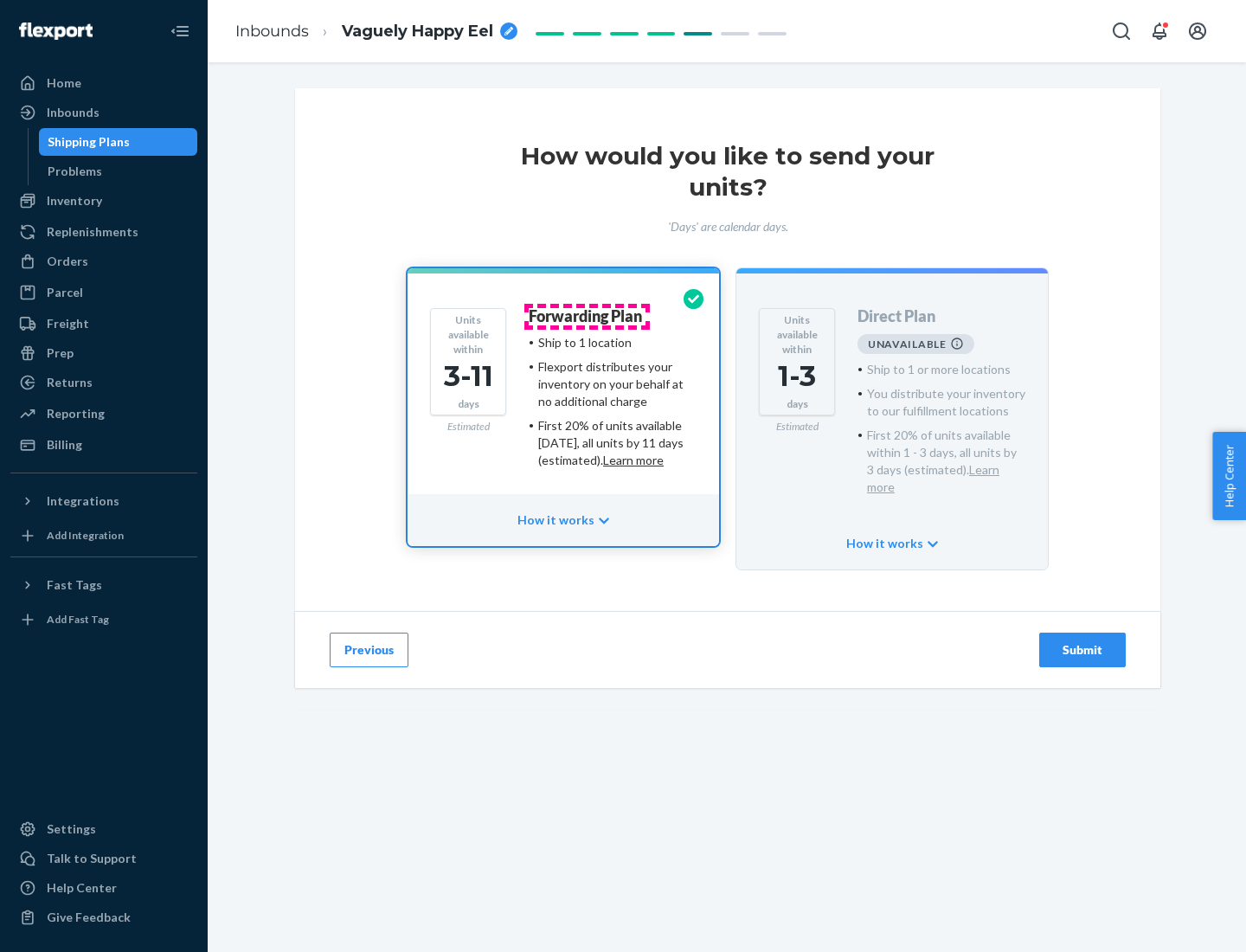
click at [587, 316] on h4 "Forwarding Plan" at bounding box center [585, 317] width 113 height 17
click at [1083, 642] on div "Submit" at bounding box center [1082, 650] width 57 height 17
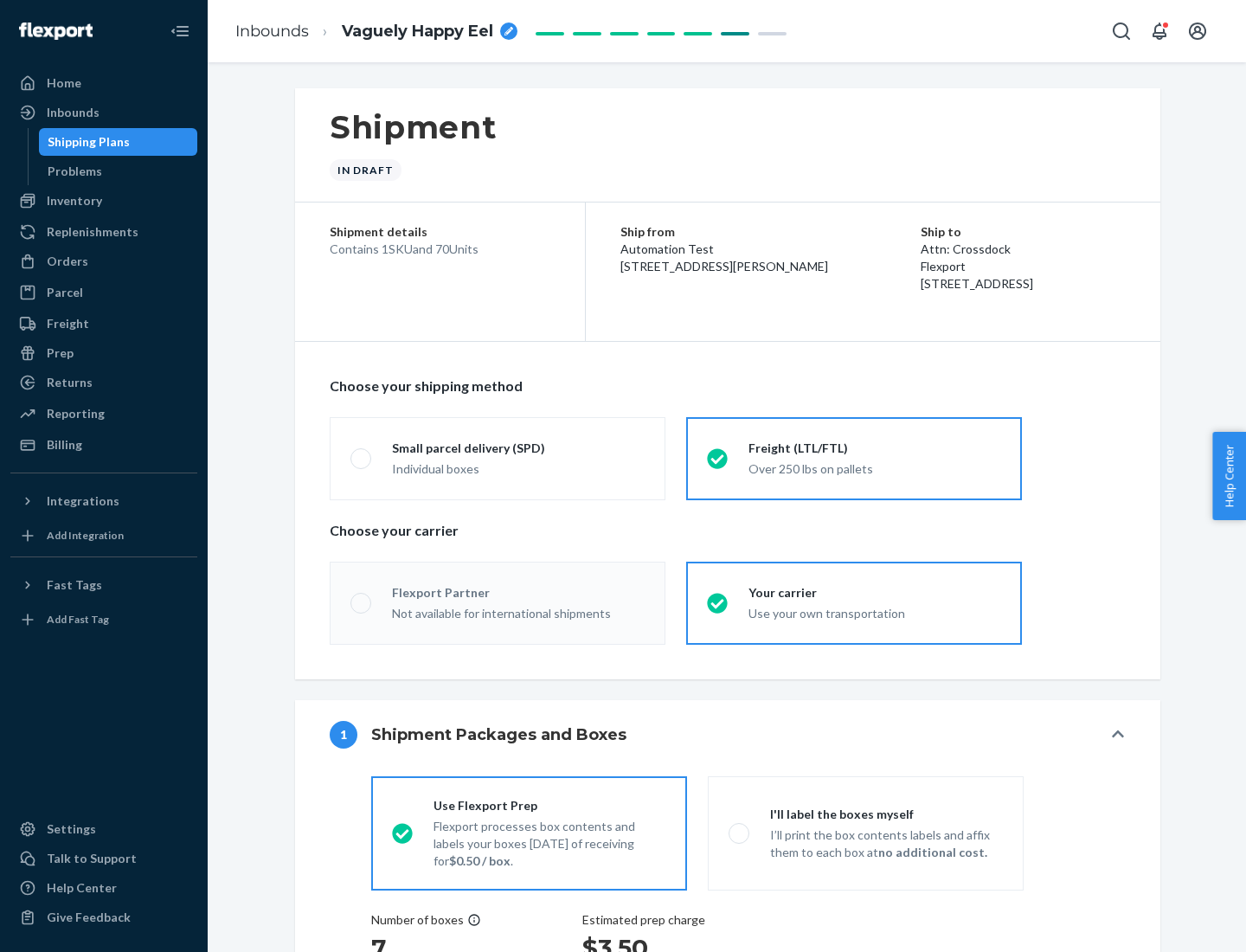
radio input "true"
radio input "false"
radio input "true"
radio input "false"
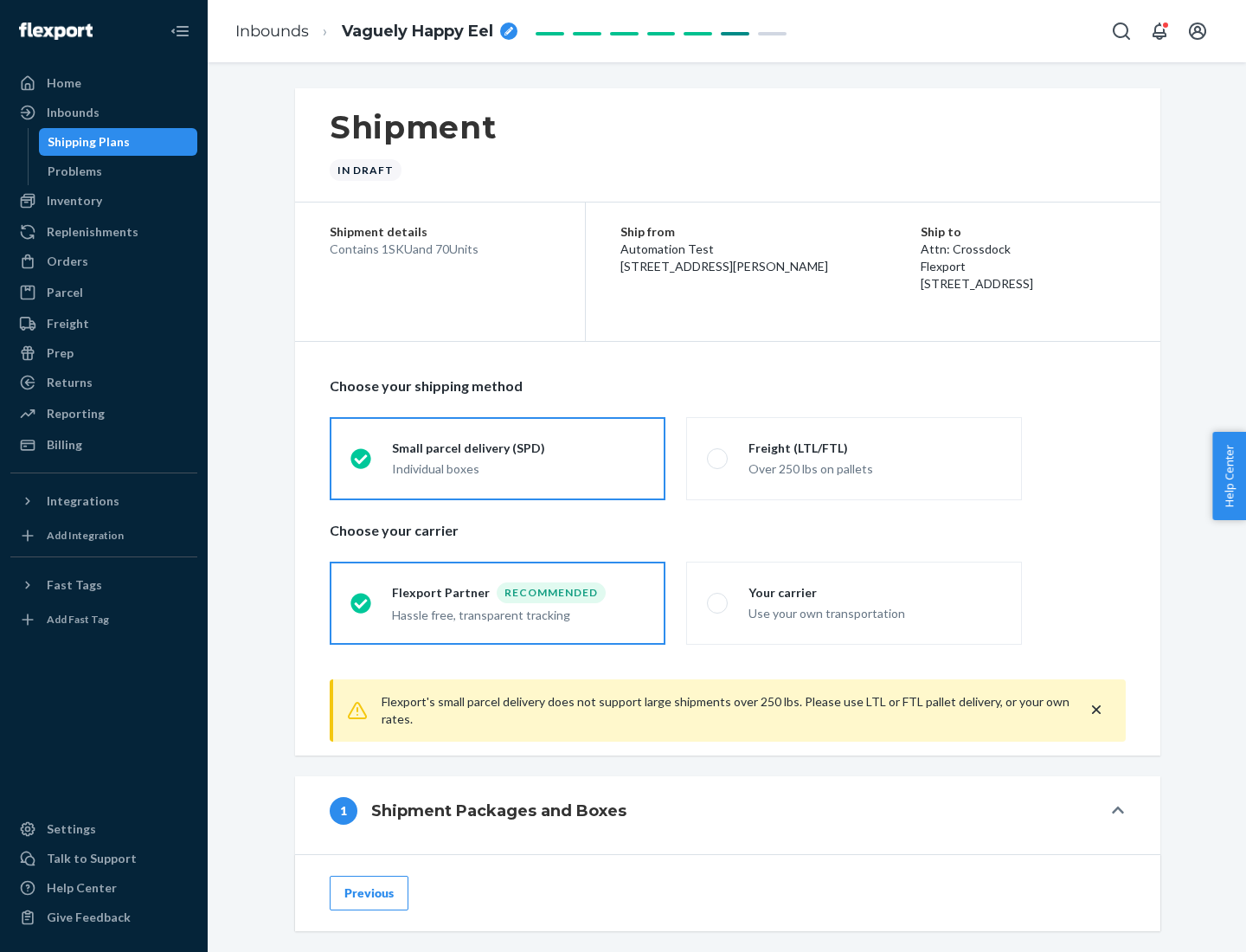
click at [854, 458] on div "Over 250 lbs on pallets" at bounding box center [874, 468] width 253 height 21
click at [719, 458] on input "Freight (LTL/FTL) Over 250 lbs on pallets" at bounding box center [713, 458] width 12 height 12
radio input "true"
radio input "false"
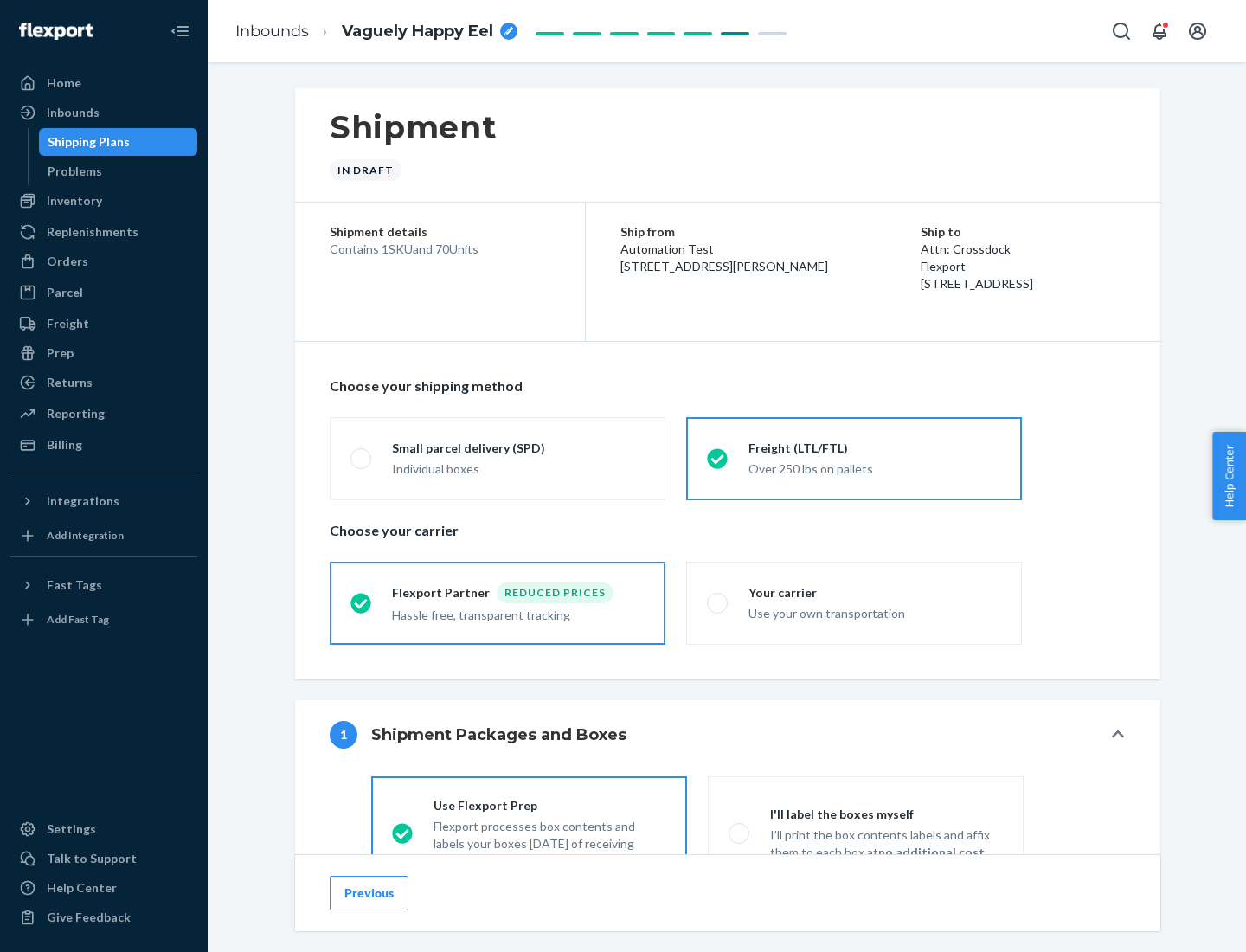
scroll to position [96, 0]
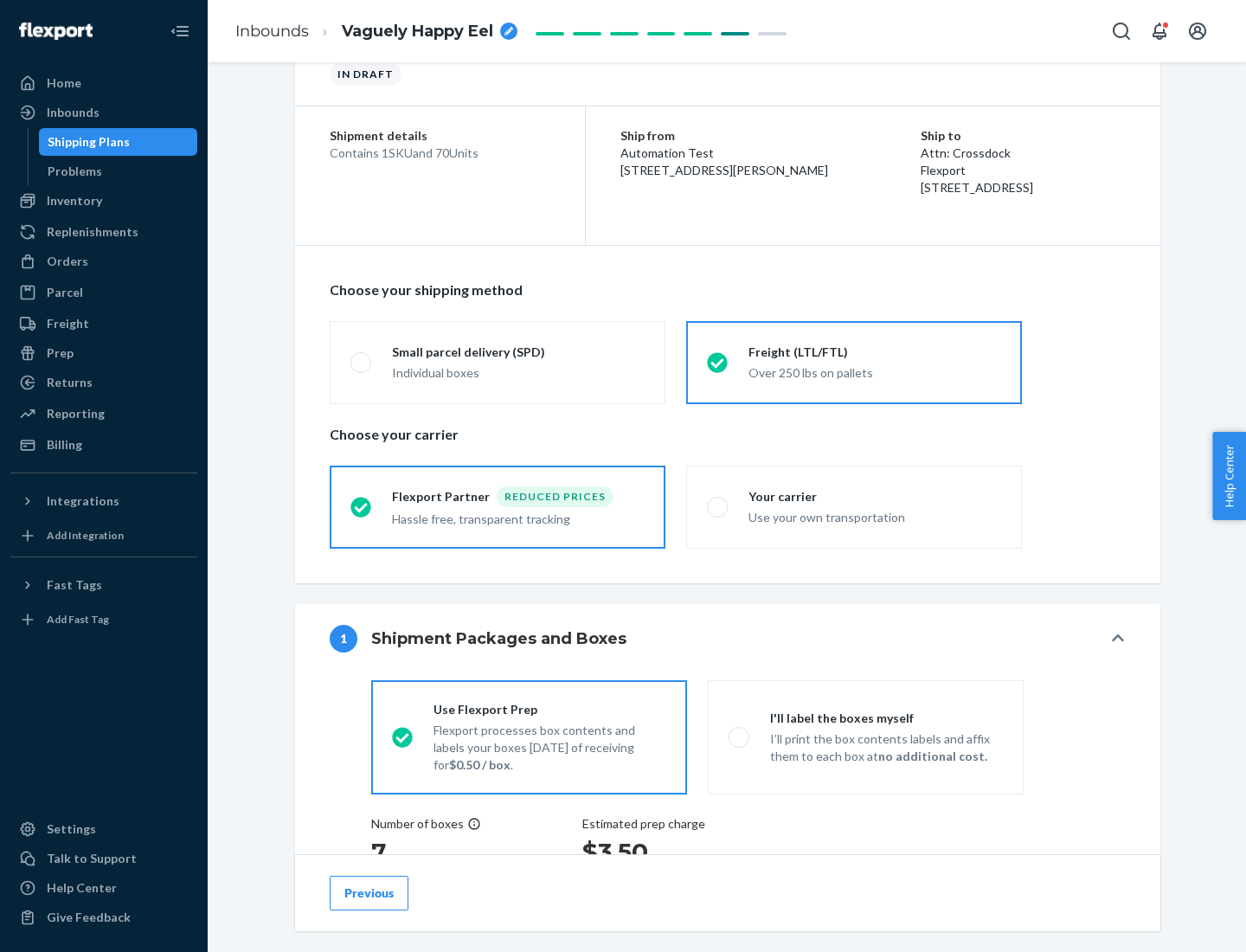
click at [854, 506] on div "Use your own transportation" at bounding box center [874, 516] width 253 height 21
click at [719, 506] on input "Your carrier Use your own transportation" at bounding box center [713, 507] width 12 height 12
radio input "true"
radio input "false"
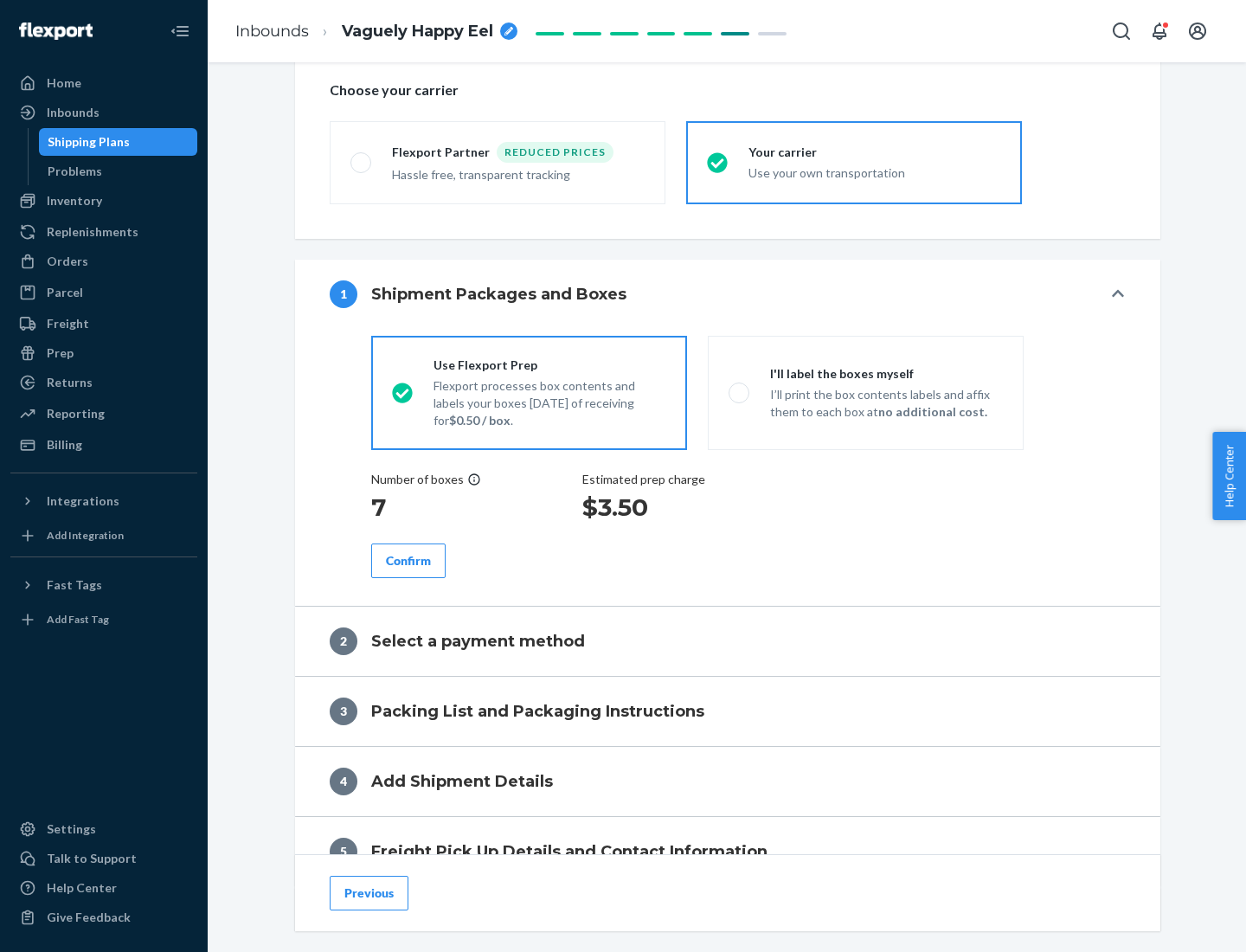
scroll to position [327, 0]
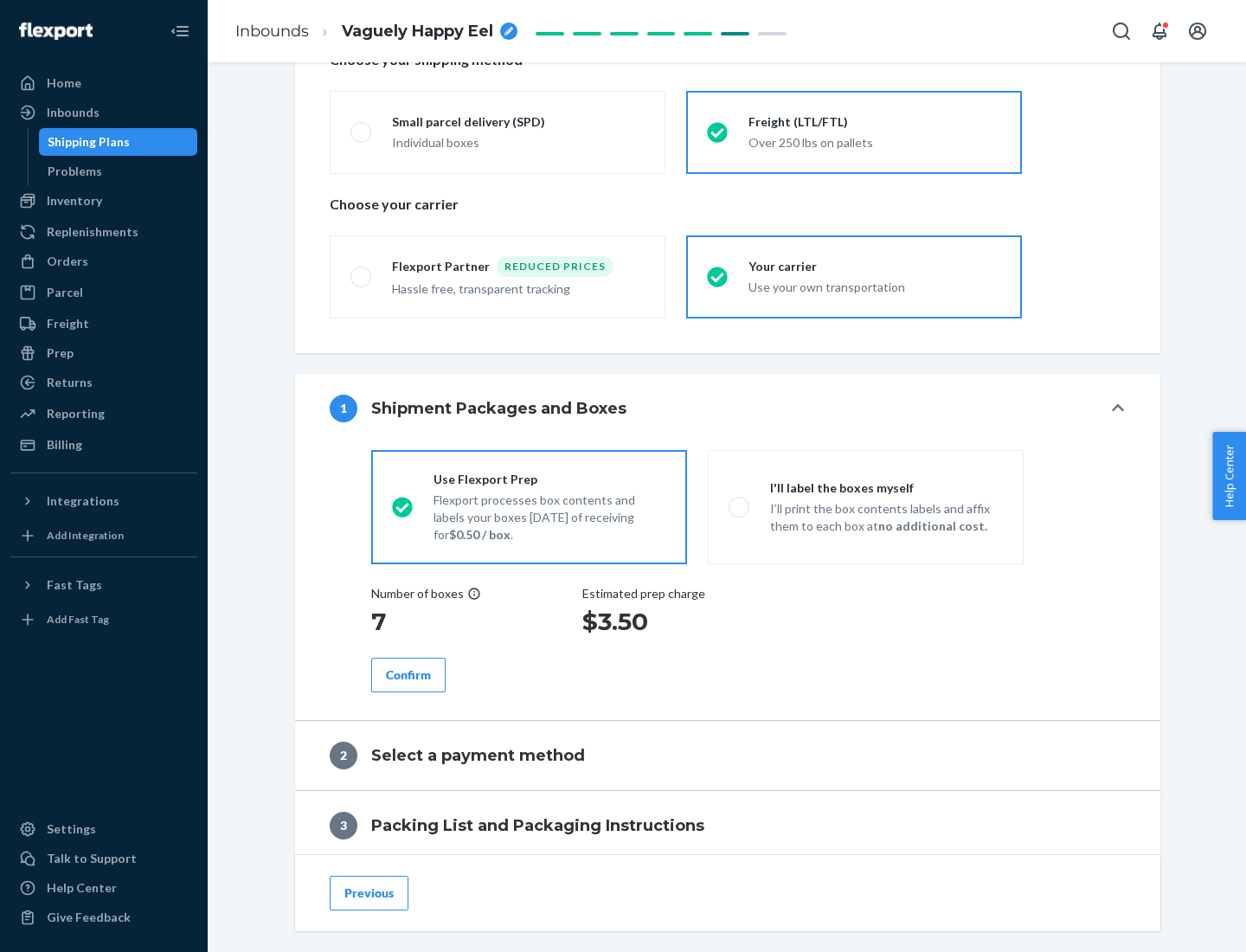
click at [866, 506] on p "I’ll print the box contents labels and affix them to each box at no additional …" at bounding box center [887, 518] width 232 height 35
click at [740, 506] on input "I'll label the boxes myself I’ll print the box contents labels and affix them t…" at bounding box center [735, 507] width 12 height 12
radio input "true"
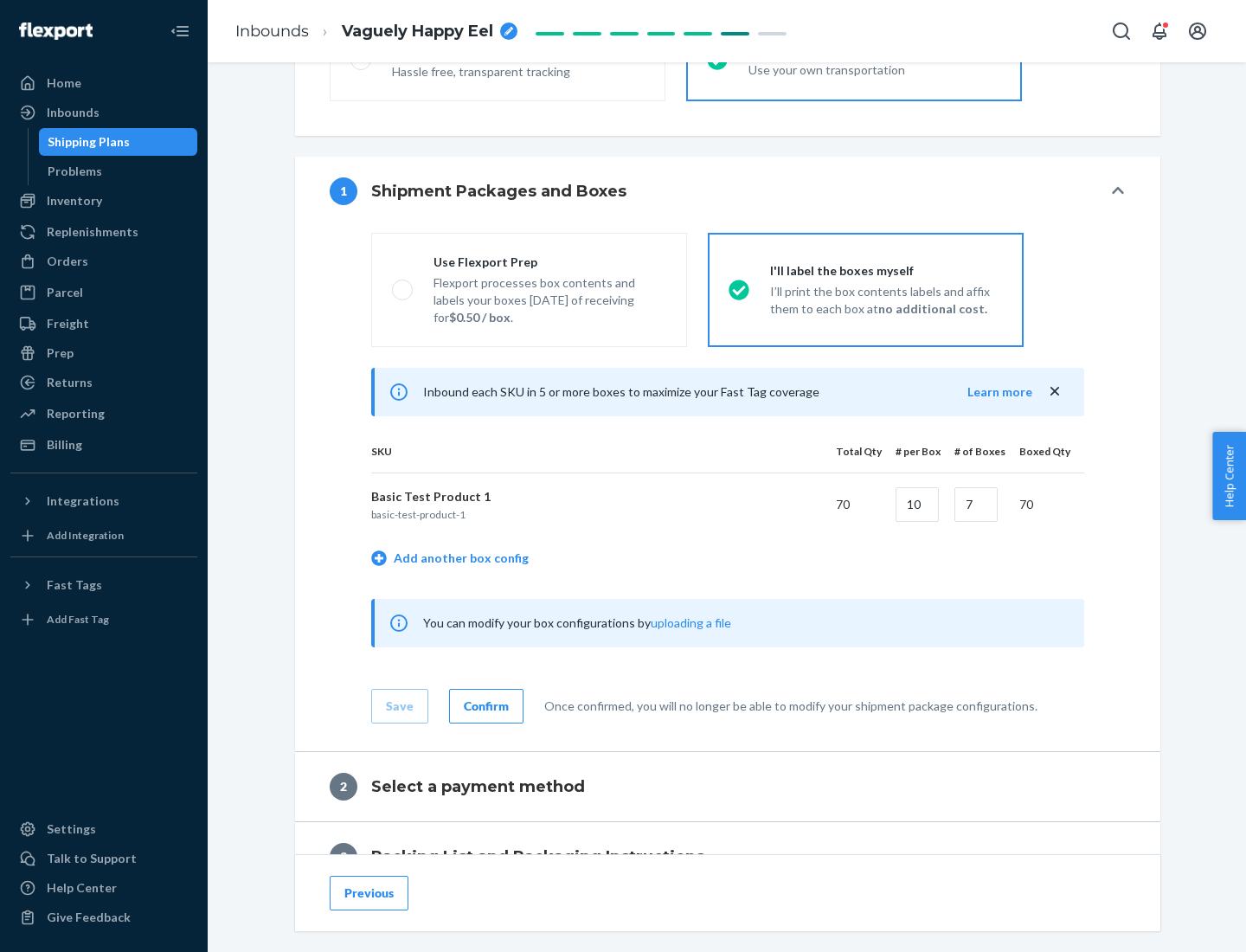
scroll to position [299, 0]
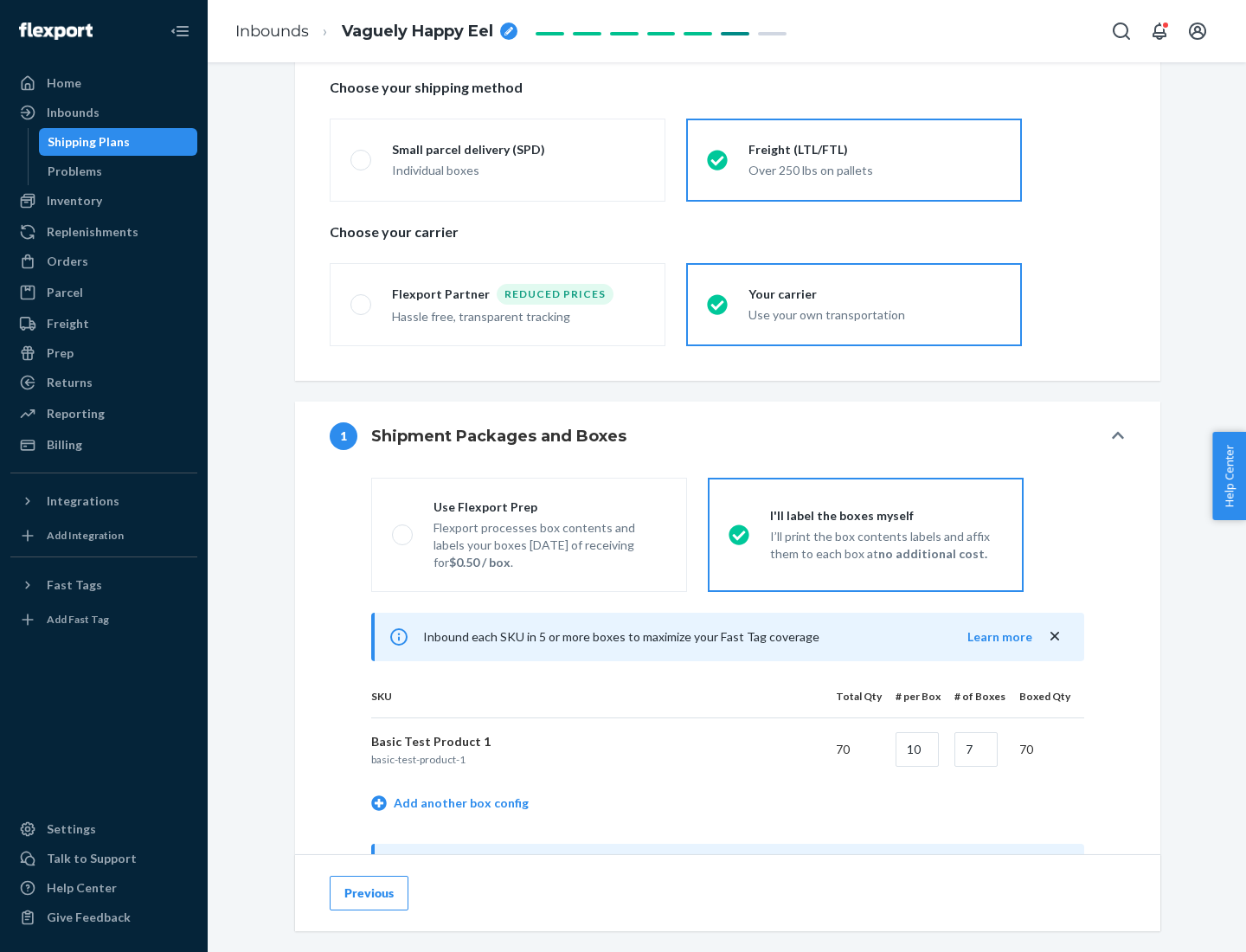
click at [550, 506] on div "Use Flexport Prep" at bounding box center [550, 507] width 232 height 17
click at [403, 528] on input "Use Flexport Prep Flexport processes box contents and labels your boxes [DATE] …" at bounding box center [398, 534] width 12 height 12
radio input "true"
radio input "false"
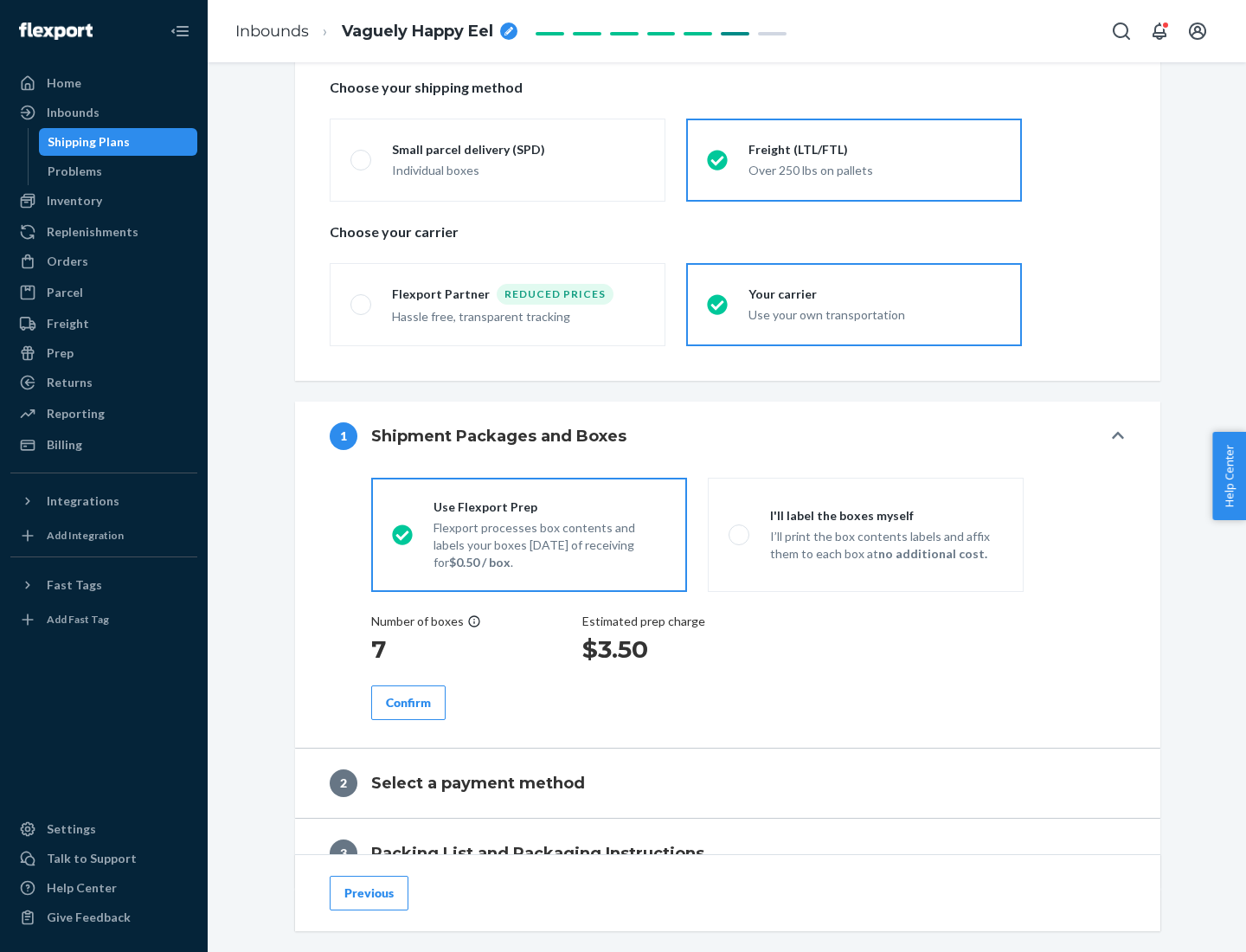
scroll to position [494, 0]
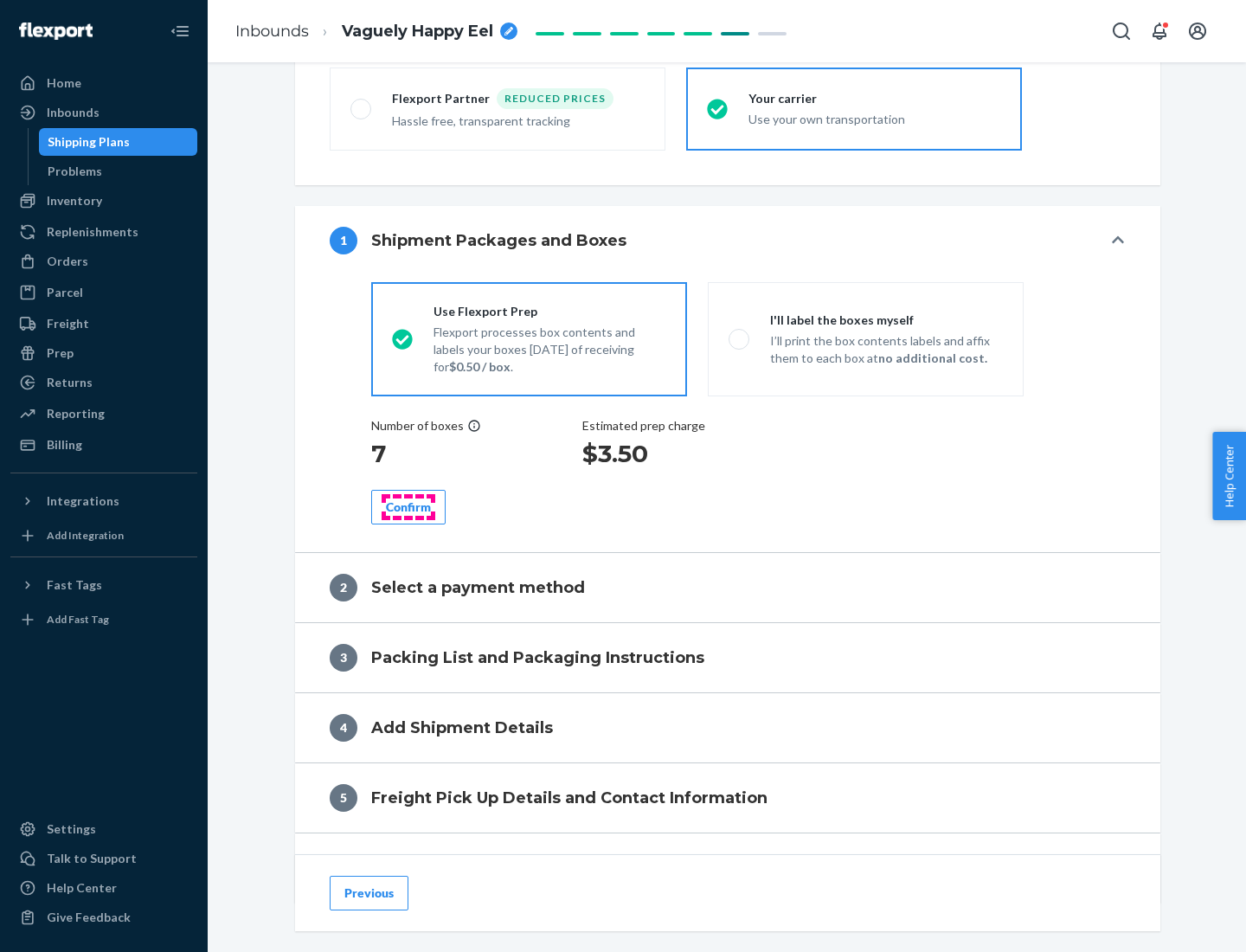
click at [408, 506] on div "Confirm" at bounding box center [408, 507] width 45 height 17
radio input "false"
